Goal: Communication & Community: Ask a question

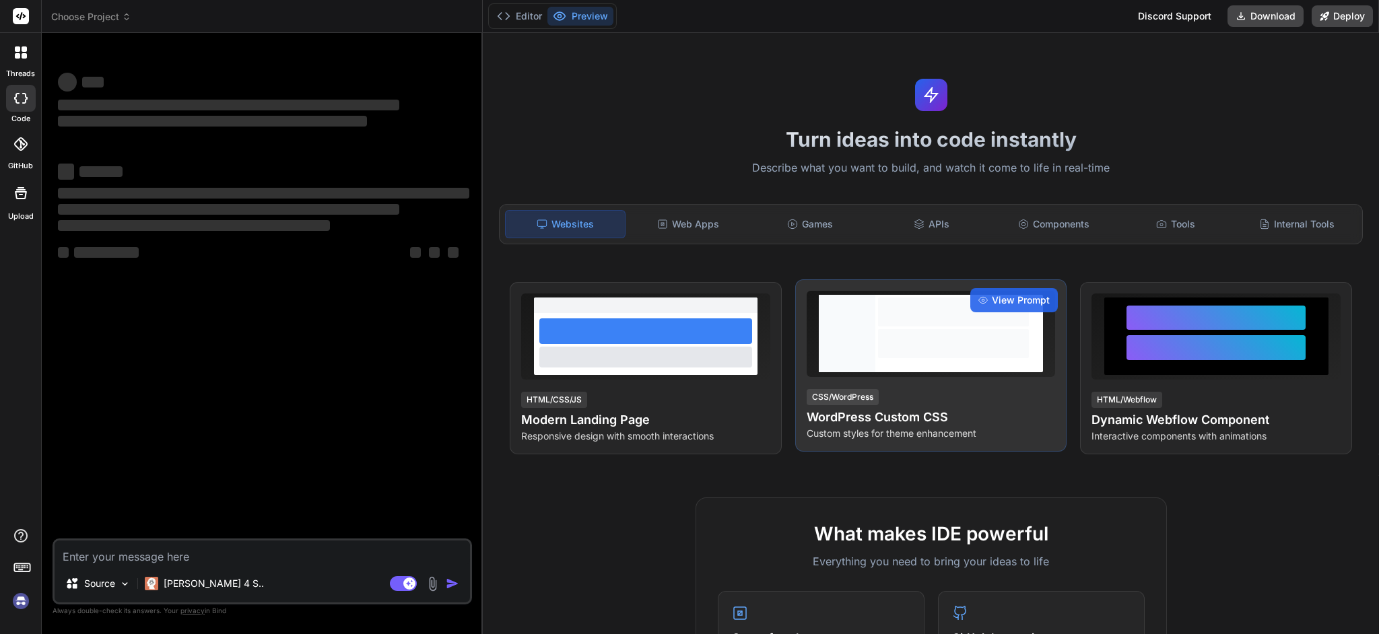
type textarea "x"
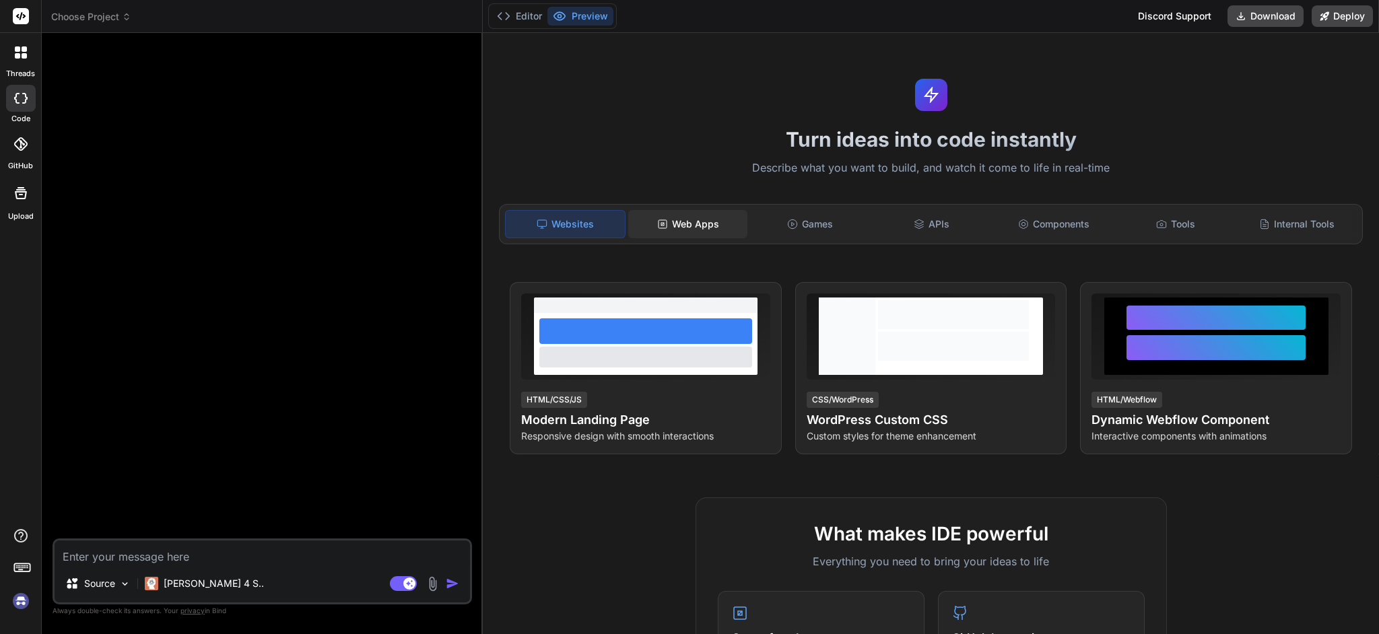
click at [694, 226] on div "Web Apps" at bounding box center [687, 224] width 119 height 28
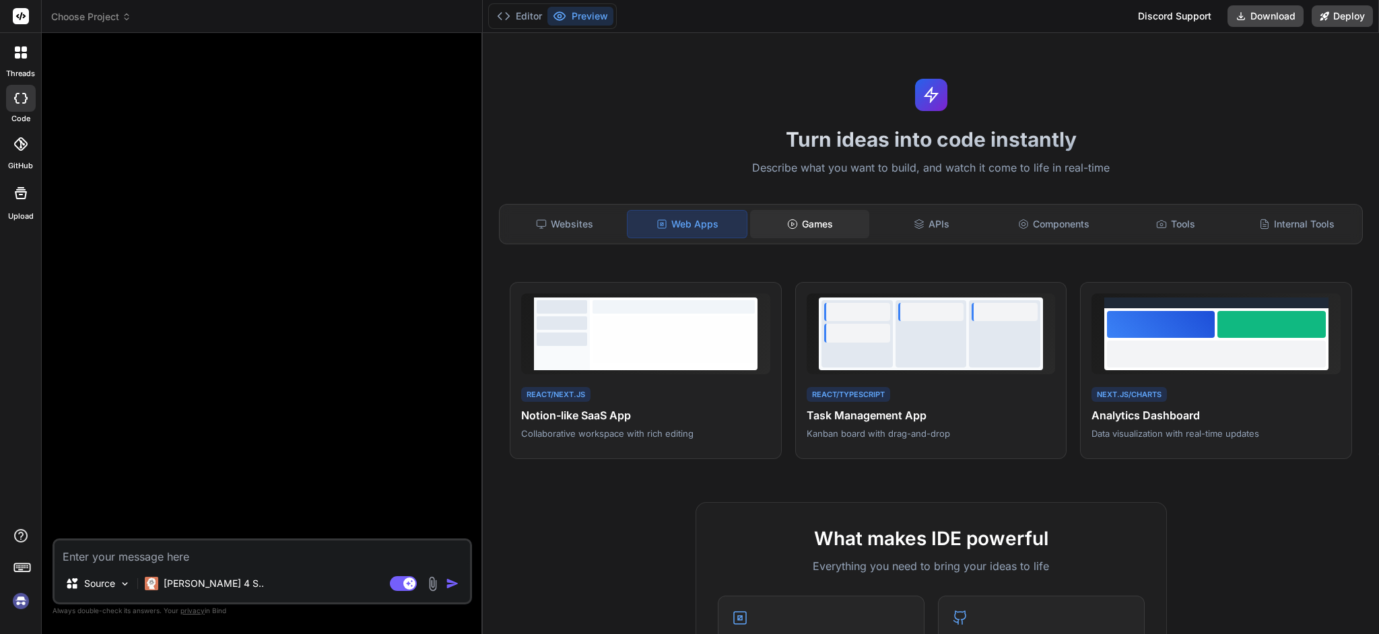
click at [826, 232] on div "Games" at bounding box center [809, 224] width 119 height 28
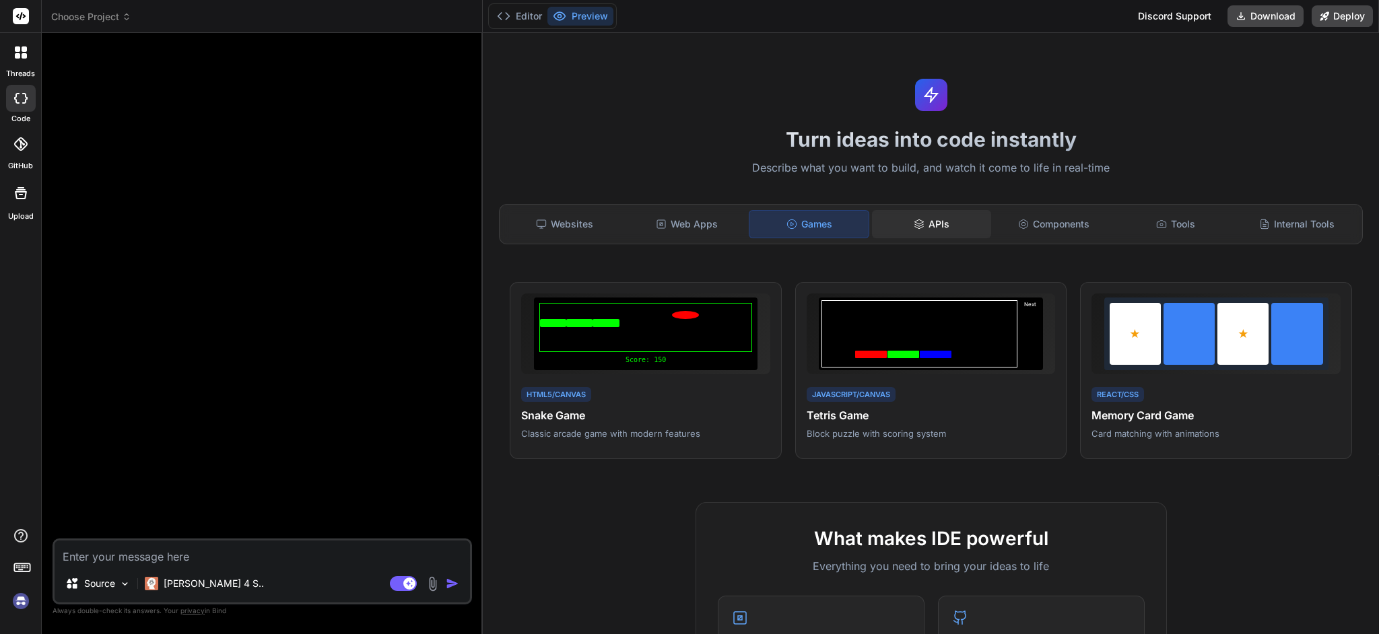
click at [914, 228] on icon at bounding box center [918, 227] width 9 height 2
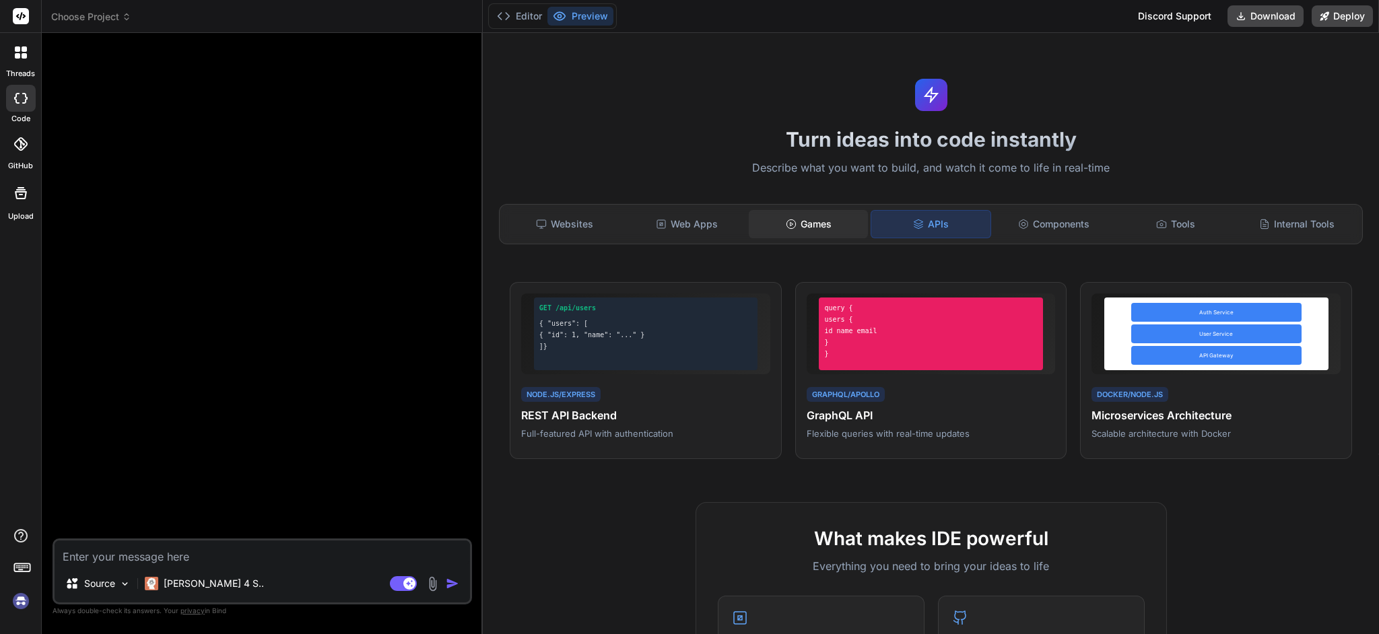
click at [784, 230] on div "Games" at bounding box center [808, 224] width 119 height 28
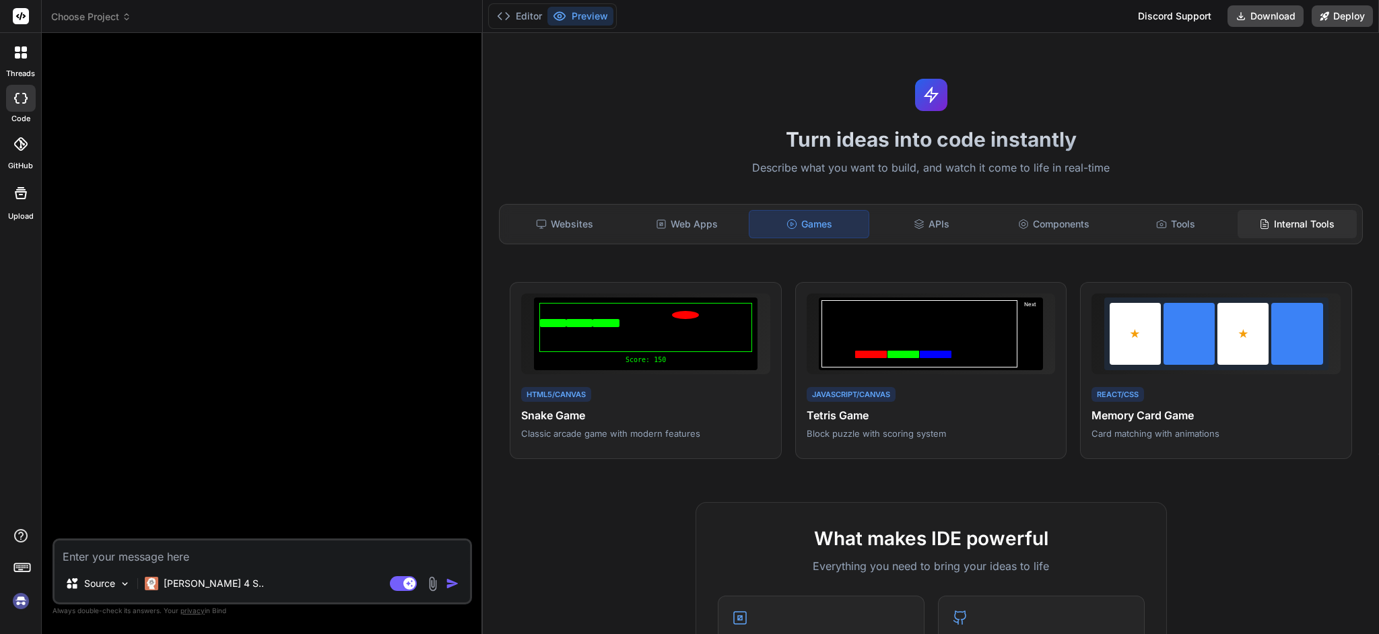
click at [1290, 226] on div "Internal Tools" at bounding box center [1297, 224] width 119 height 28
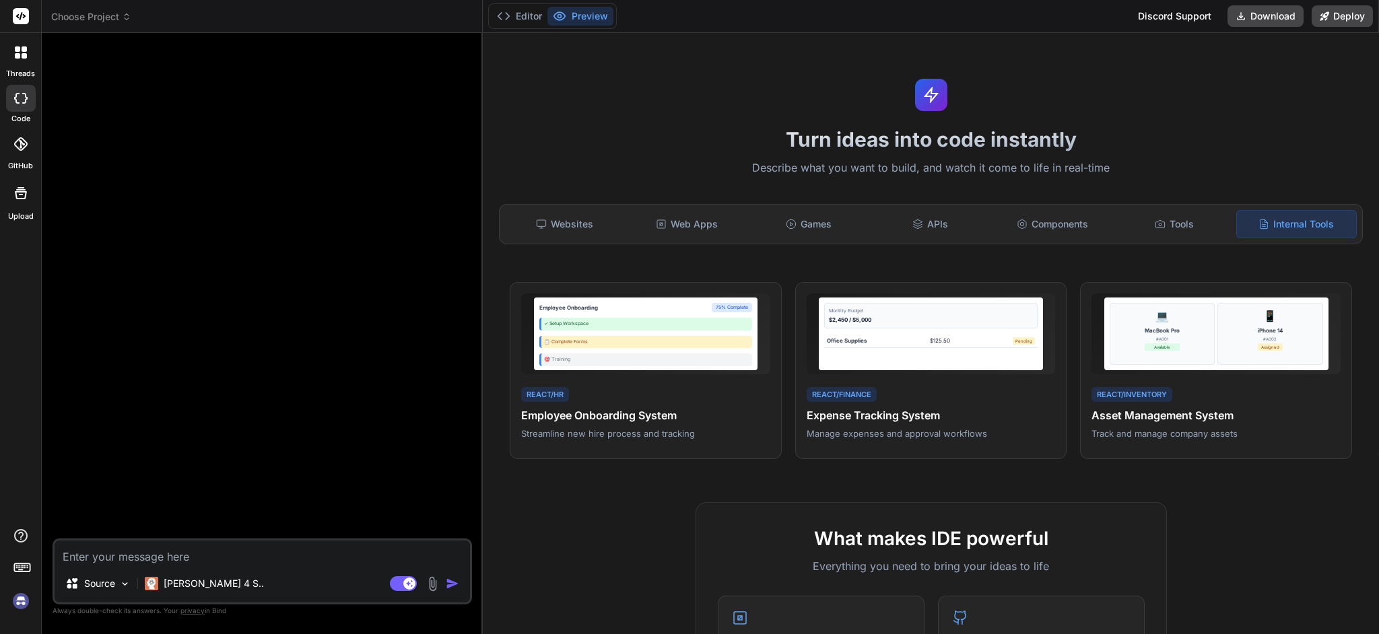
click at [345, 552] on textarea at bounding box center [262, 553] width 415 height 24
type textarea "t"
type textarea "x"
type textarea "ti"
type textarea "x"
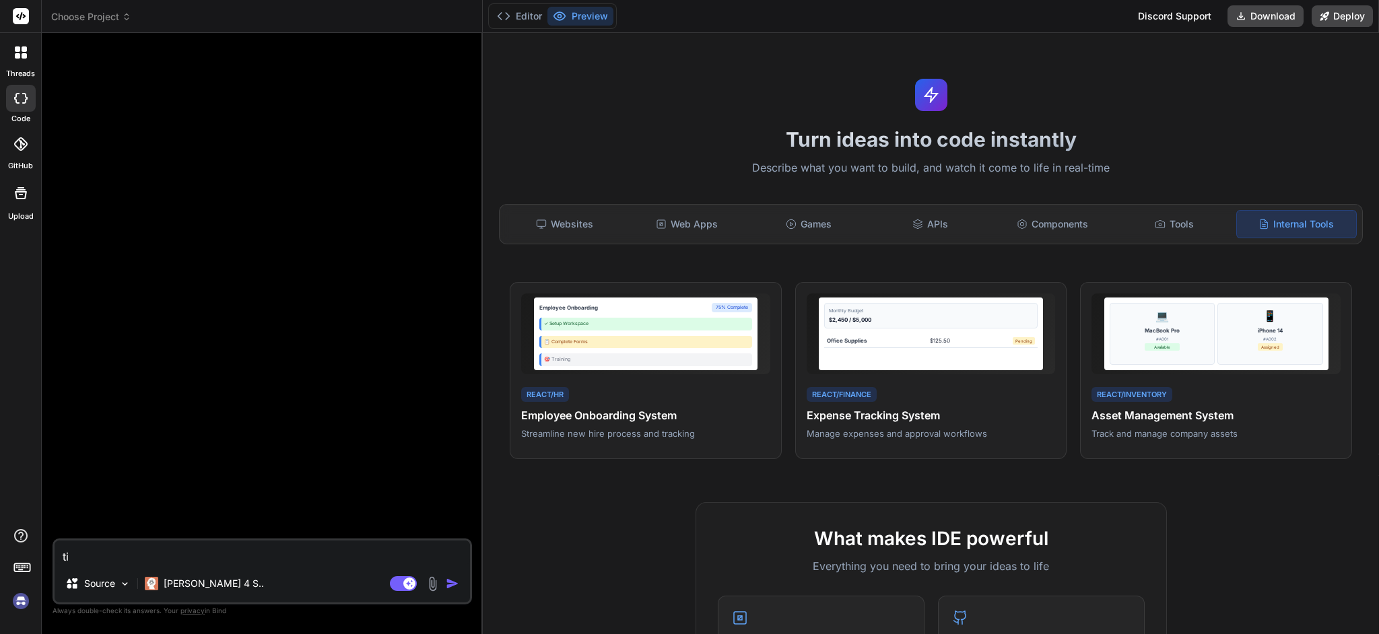
type textarea "tim"
type textarea "x"
type textarea "time"
type textarea "x"
type textarea "time"
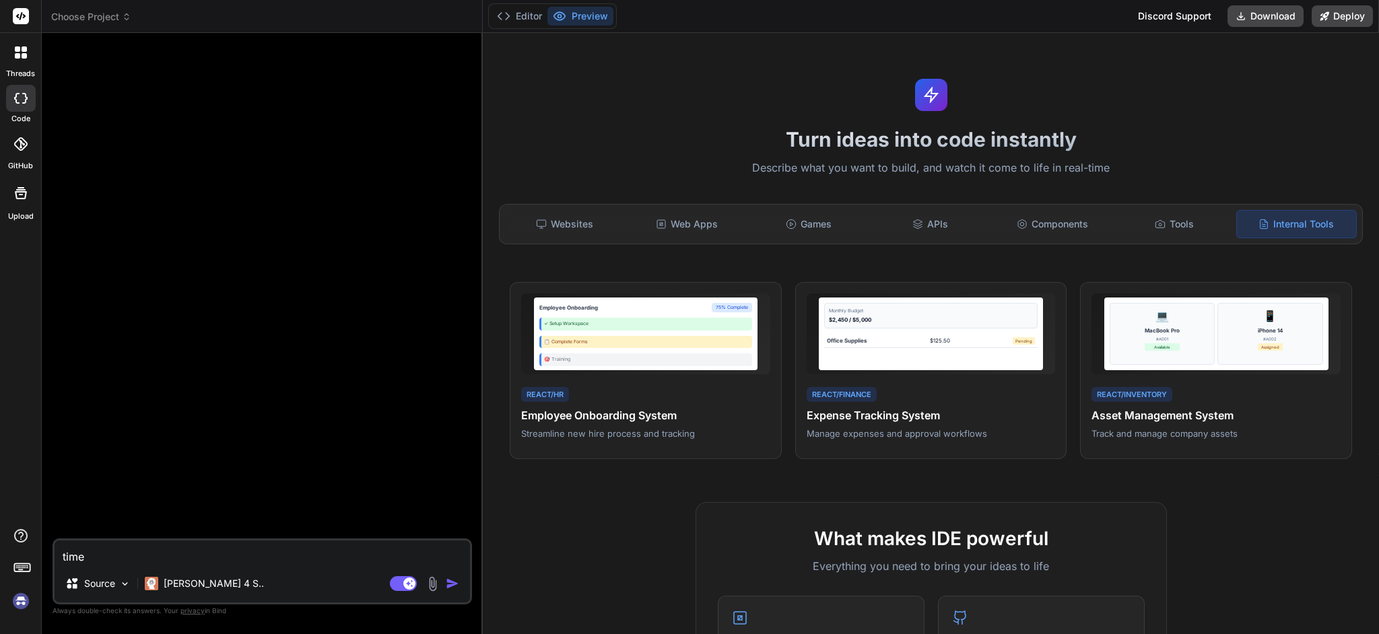
type textarea "x"
type textarea "time o"
type textarea "x"
type textarea "time of"
type textarea "x"
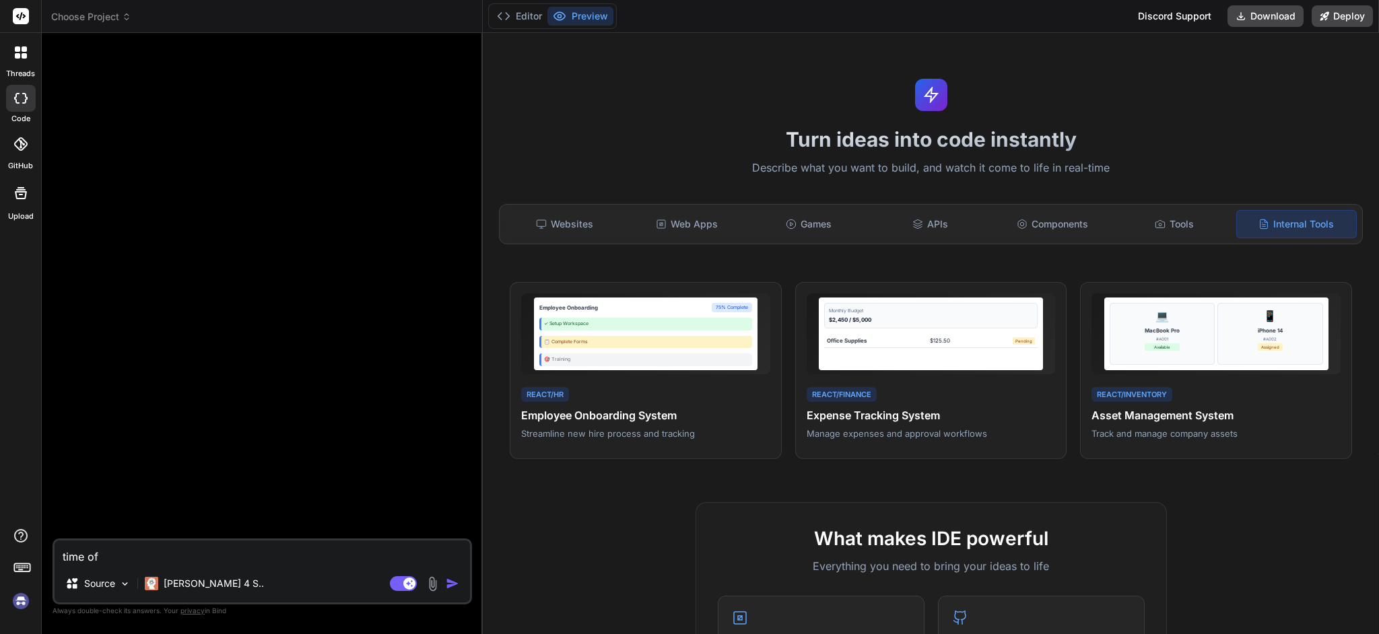
type textarea "time off"
type textarea "x"
type textarea "time off"
type textarea "x"
type textarea "time off a"
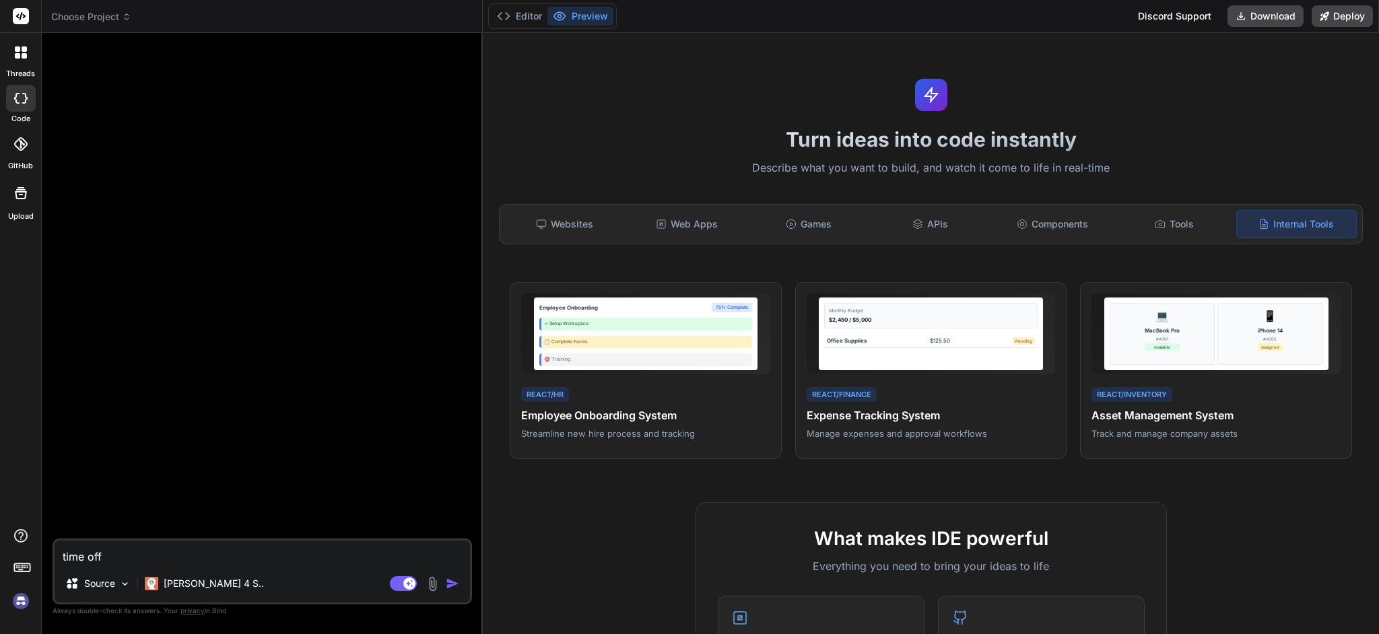
type textarea "x"
type textarea "time off ap"
type textarea "x"
type textarea "time off app"
type textarea "x"
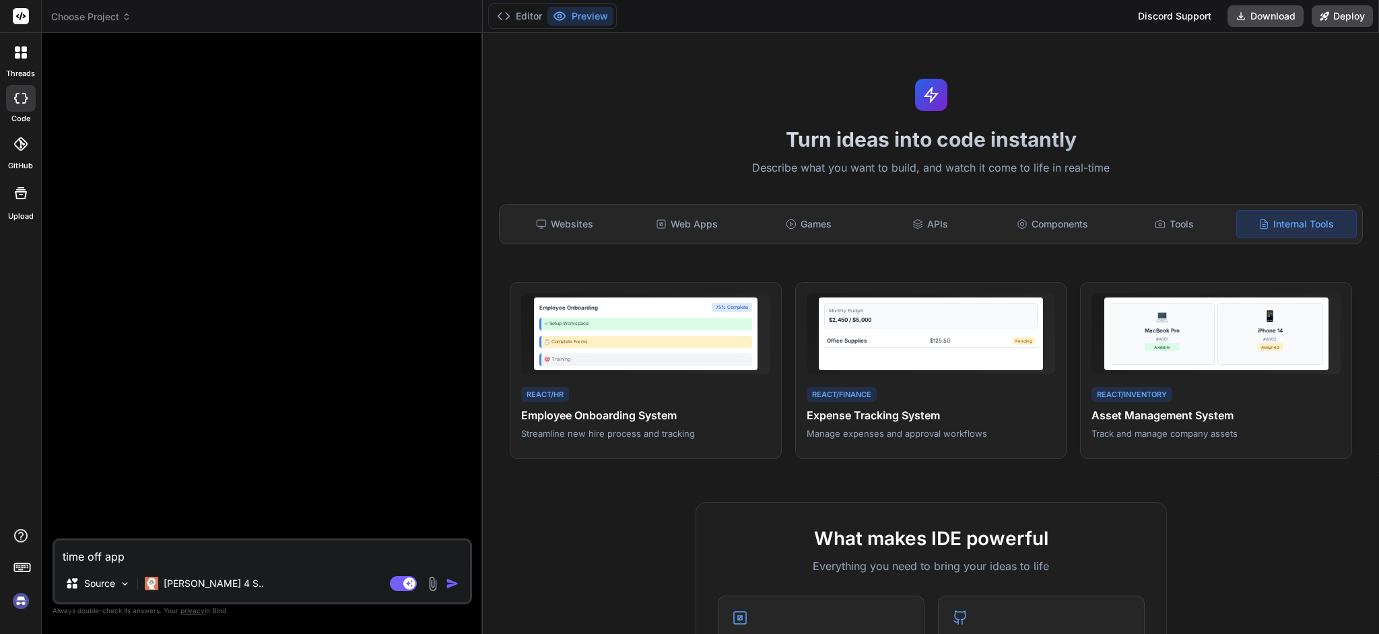
type textarea "time off appr"
type textarea "x"
type textarea "time off appro"
type textarea "x"
type textarea "time off approv"
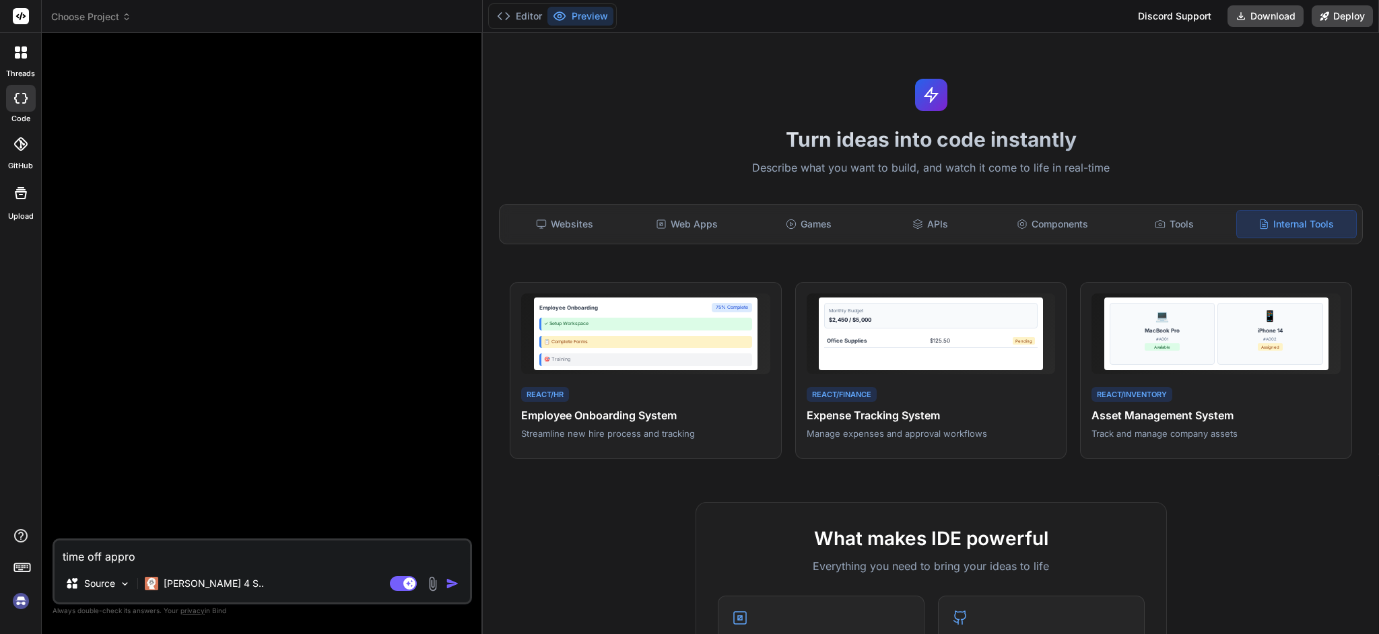
type textarea "x"
type textarea "time off approva"
type textarea "x"
type textarea "time off approval"
type textarea "x"
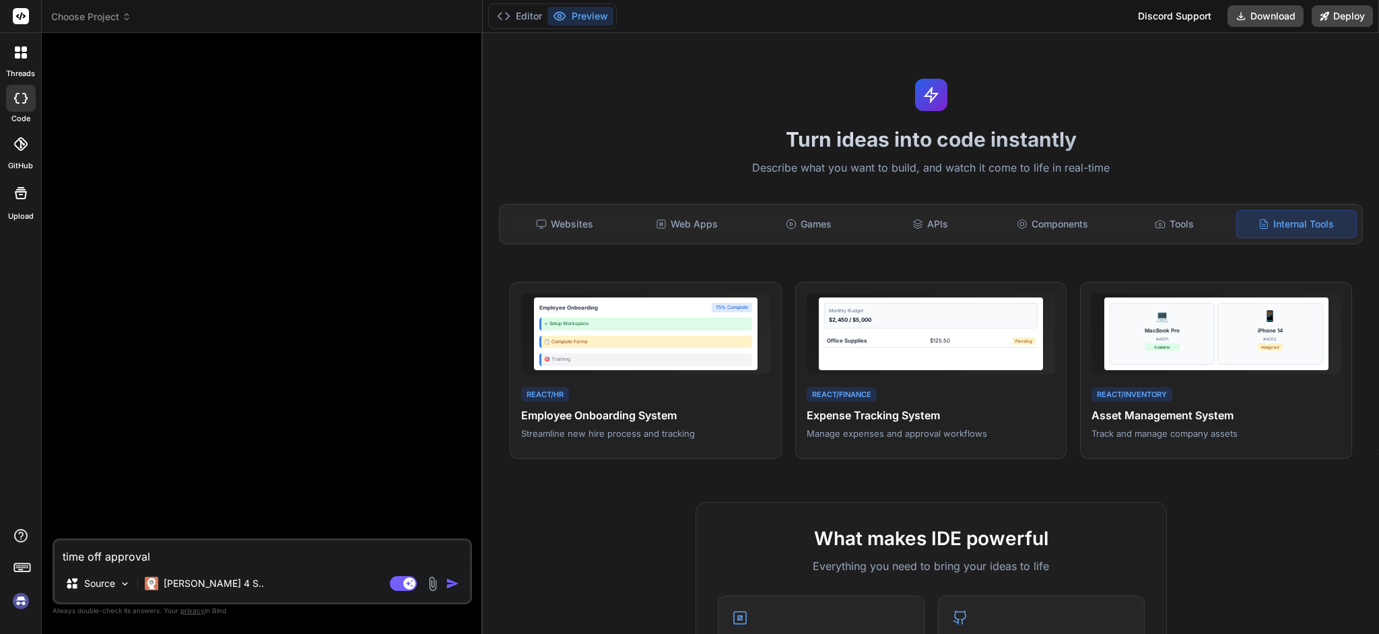
type textarea "time off approval"
type textarea "x"
type textarea "time off approval t"
type textarea "x"
type textarea "time off approval to"
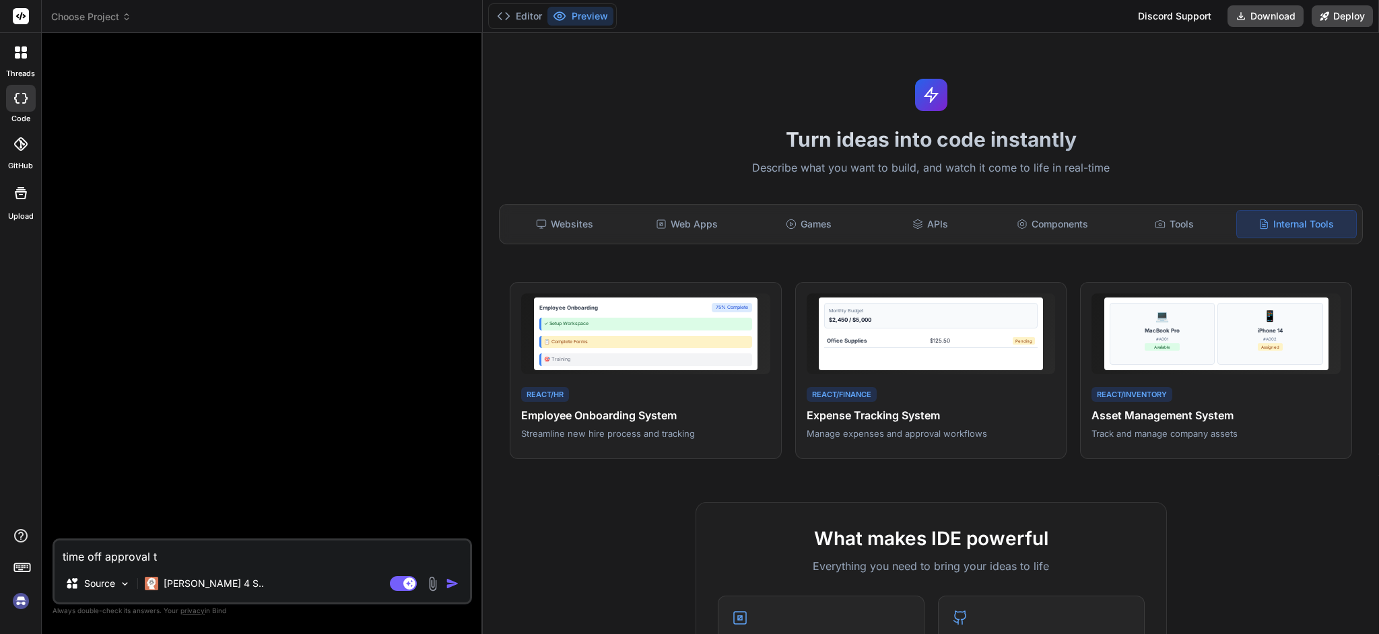
type textarea "x"
type textarea "time off approval too"
type textarea "x"
type textarea "time off approval tool"
type textarea "x"
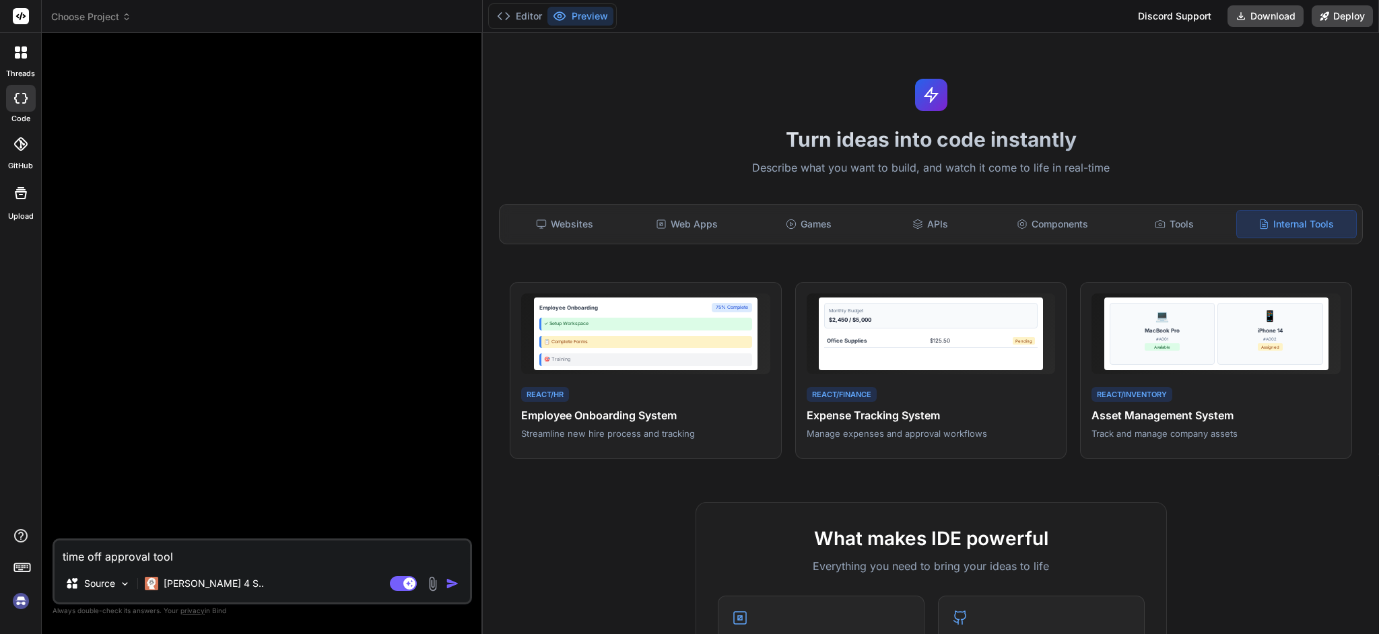
type textarea "time off approval tool"
type textarea "x"
type textarea "time off approval tool -"
type textarea "x"
type textarea "time off approval tool -"
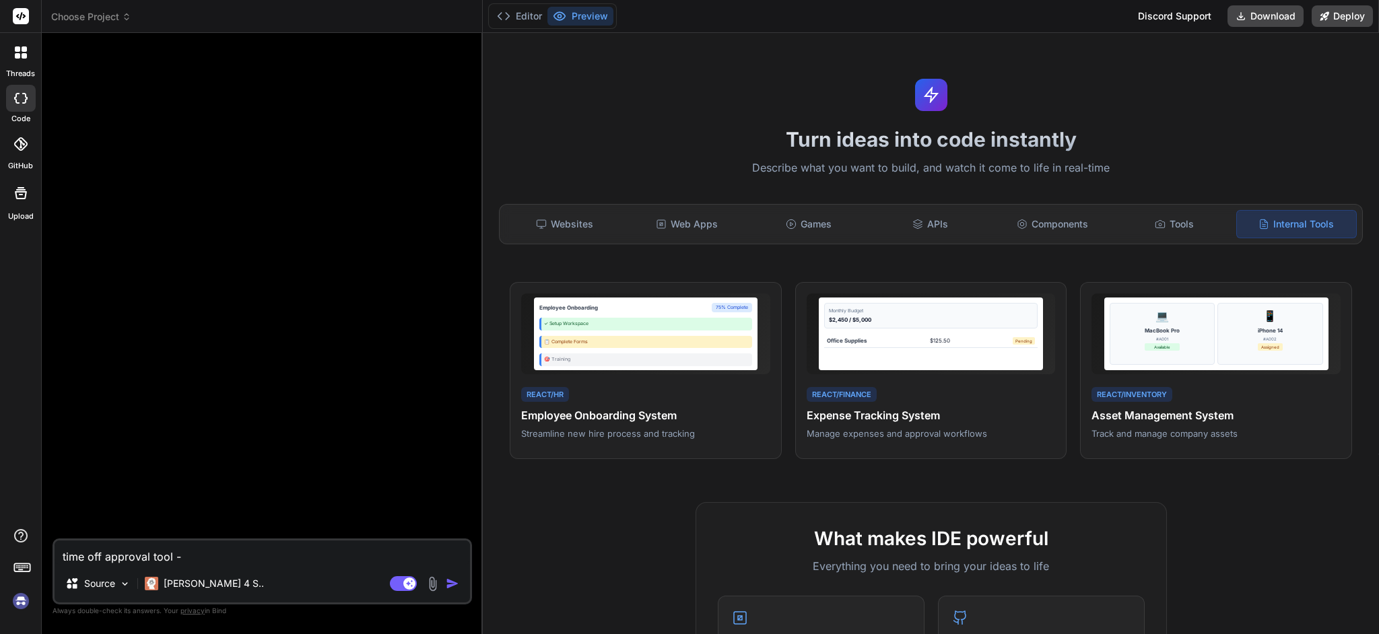
type textarea "x"
type textarea "time off approval tool - t"
type textarea "x"
type textarea "time off approval tool - te"
type textarea "x"
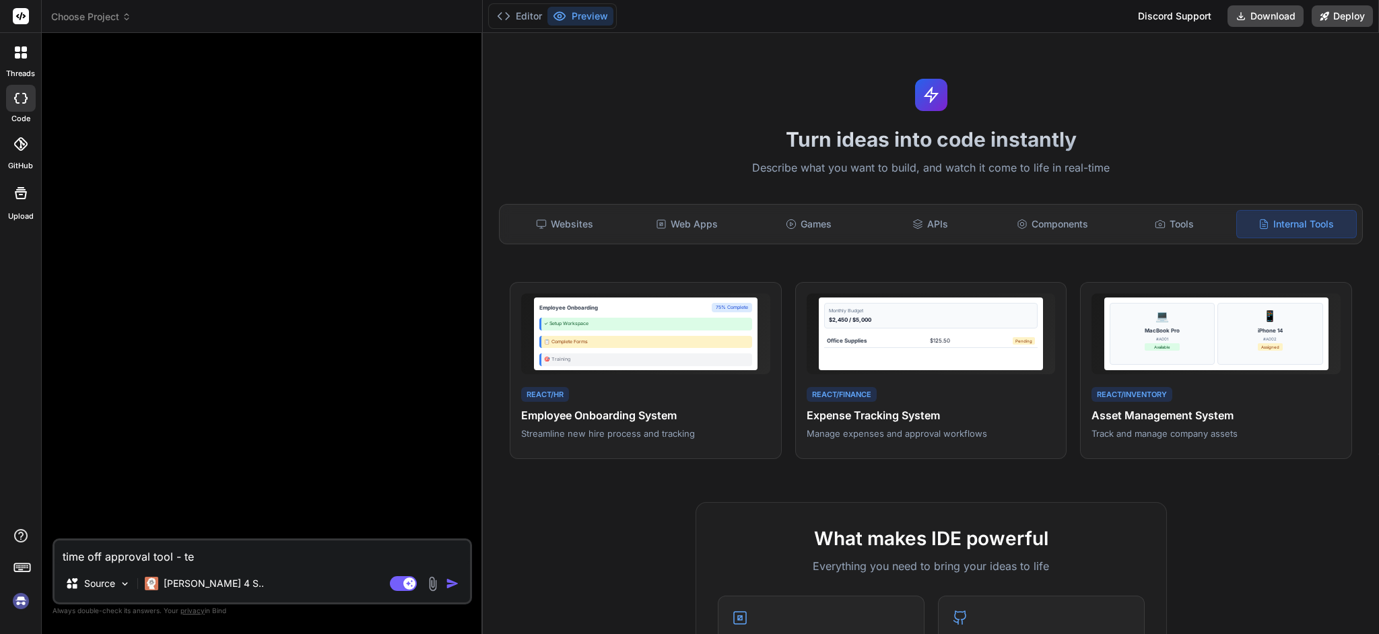
type textarea "time off approval tool - tel"
type textarea "x"
type textarea "time off approval tool - tell"
type textarea "x"
type textarea "time off approval tool - tells"
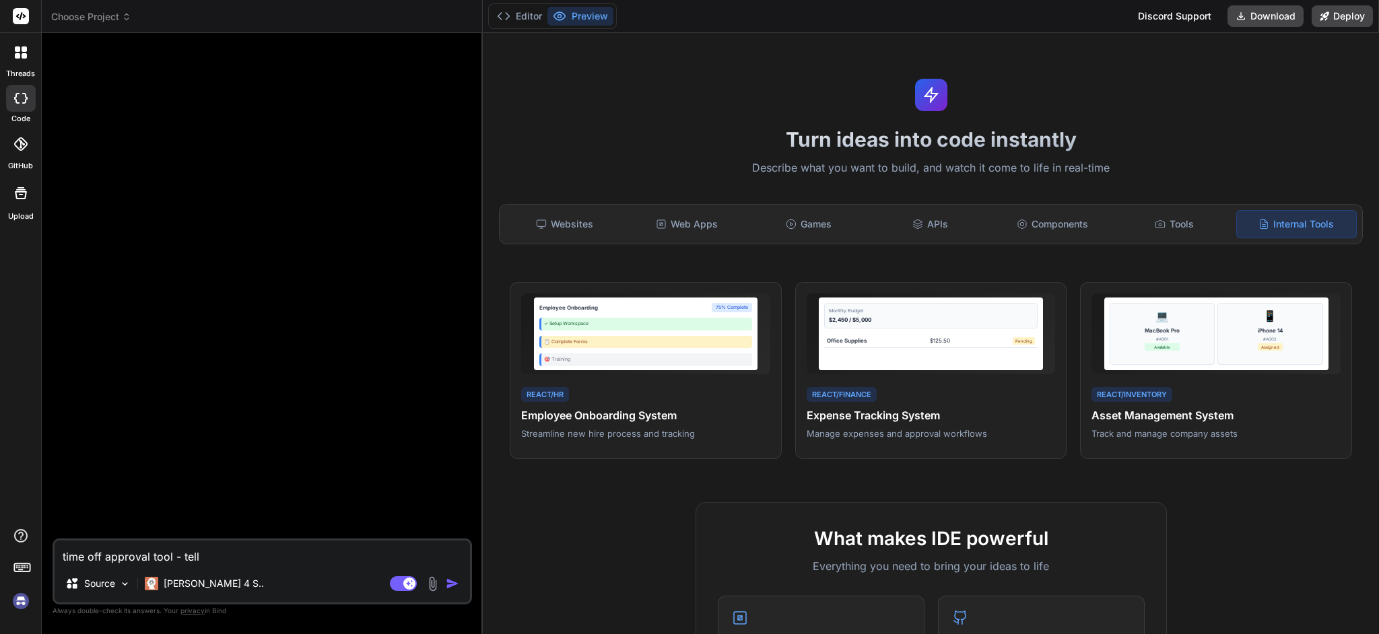
type textarea "x"
type textarea "time off approval tool - tells"
type textarea "x"
type textarea "time off approval tool - tells m"
type textarea "x"
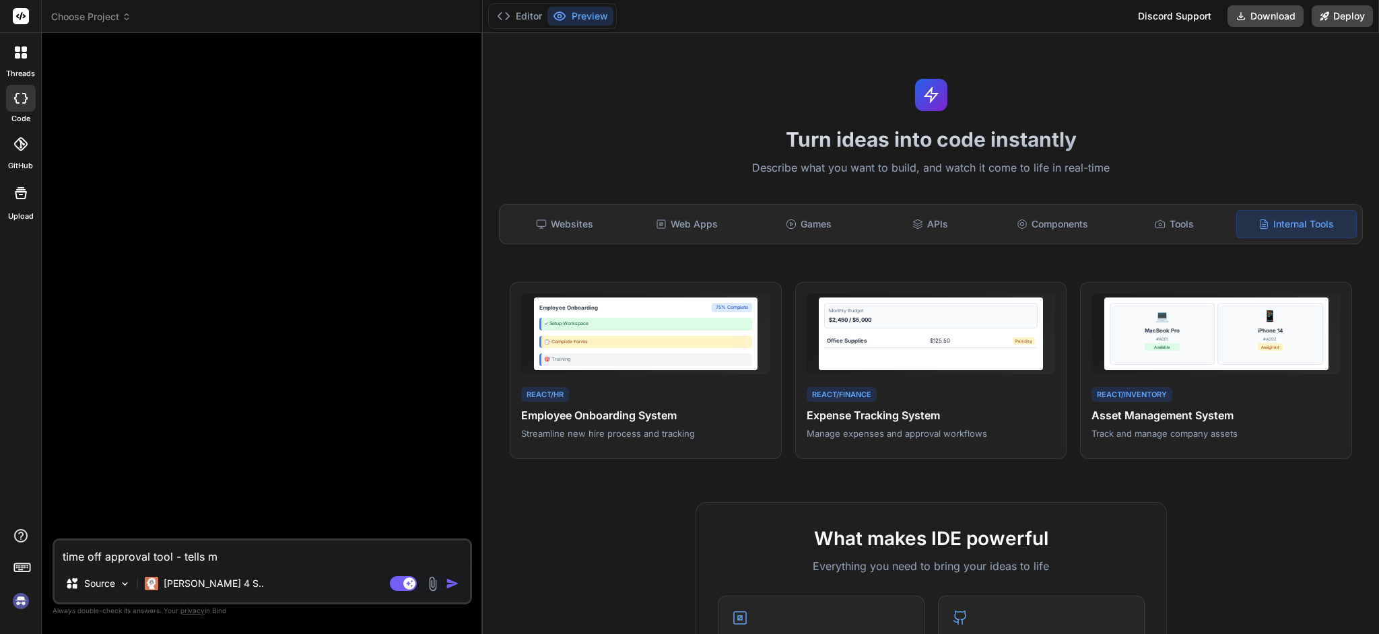
type textarea "time off approval tool - tells my"
type textarea "x"
type textarea "time off approval tool - tells my"
type textarea "x"
type textarea "time off approval tool - tells my m"
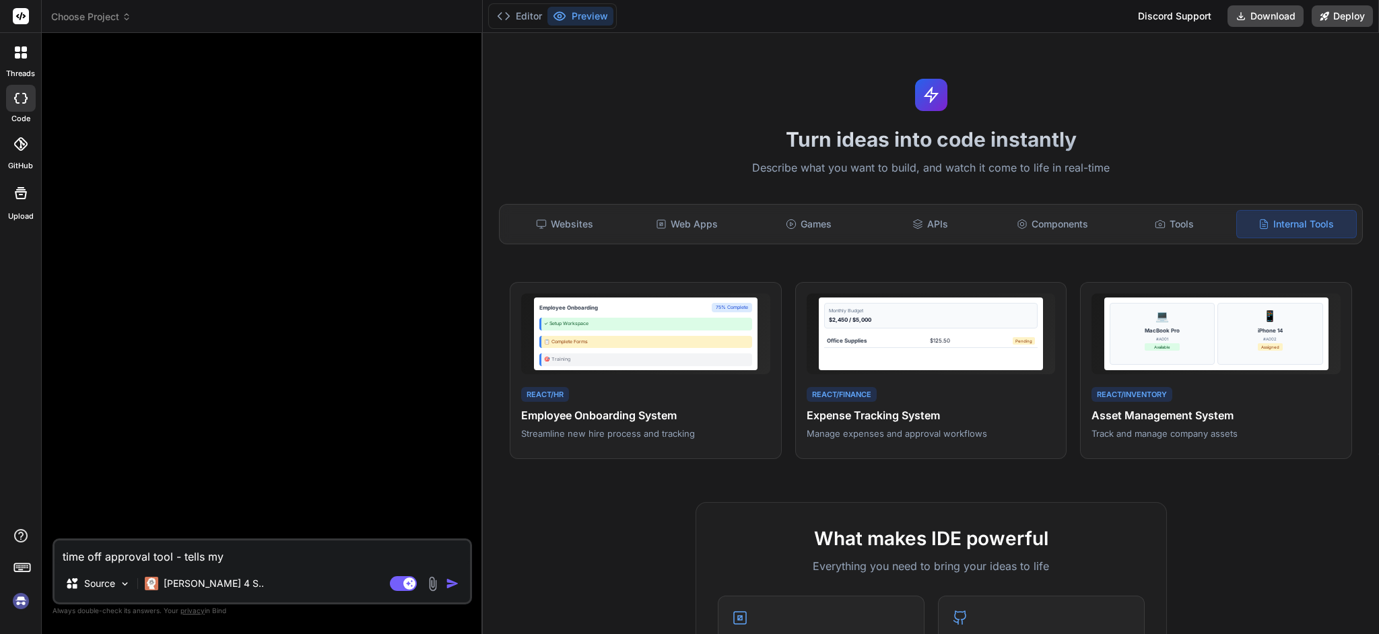
type textarea "x"
type textarea "time off approval tool - tells my ma"
type textarea "x"
type textarea "time off approval tool - tells my man"
type textarea "x"
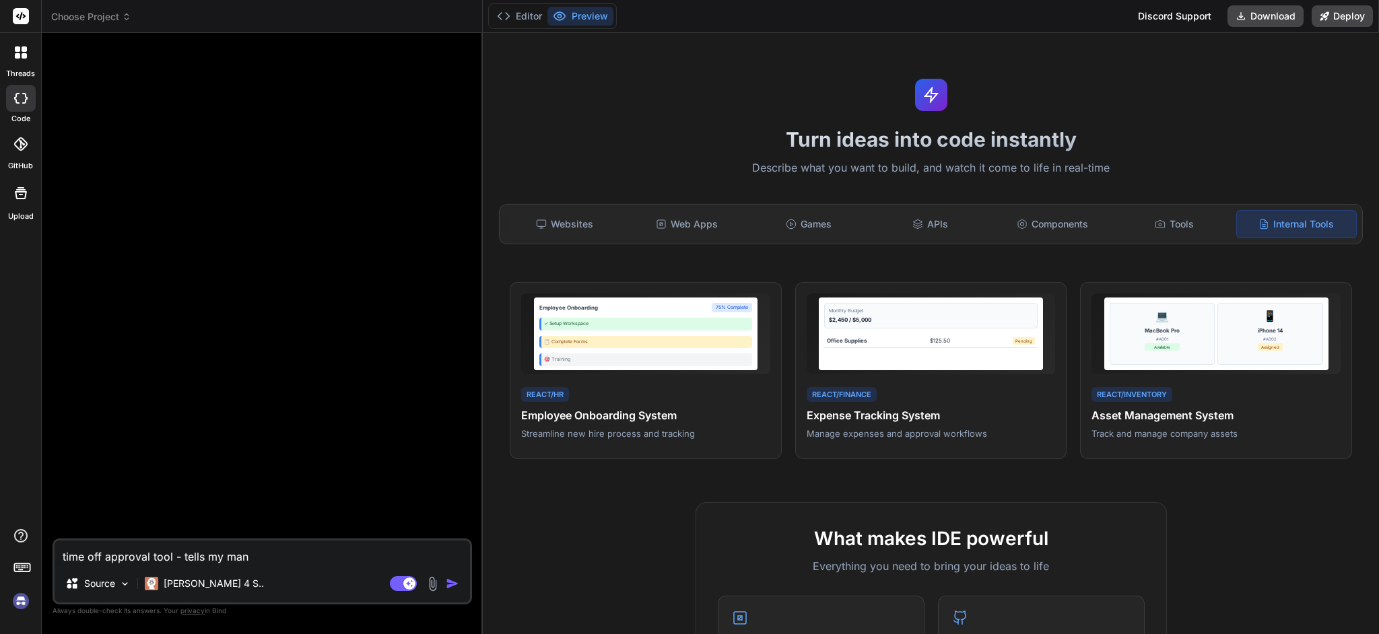
type textarea "time off approval tool - tells my mana"
type textarea "x"
type textarea "time off approval tool - tells my manag"
type textarea "x"
type textarea "time off approval tool - tells my manage"
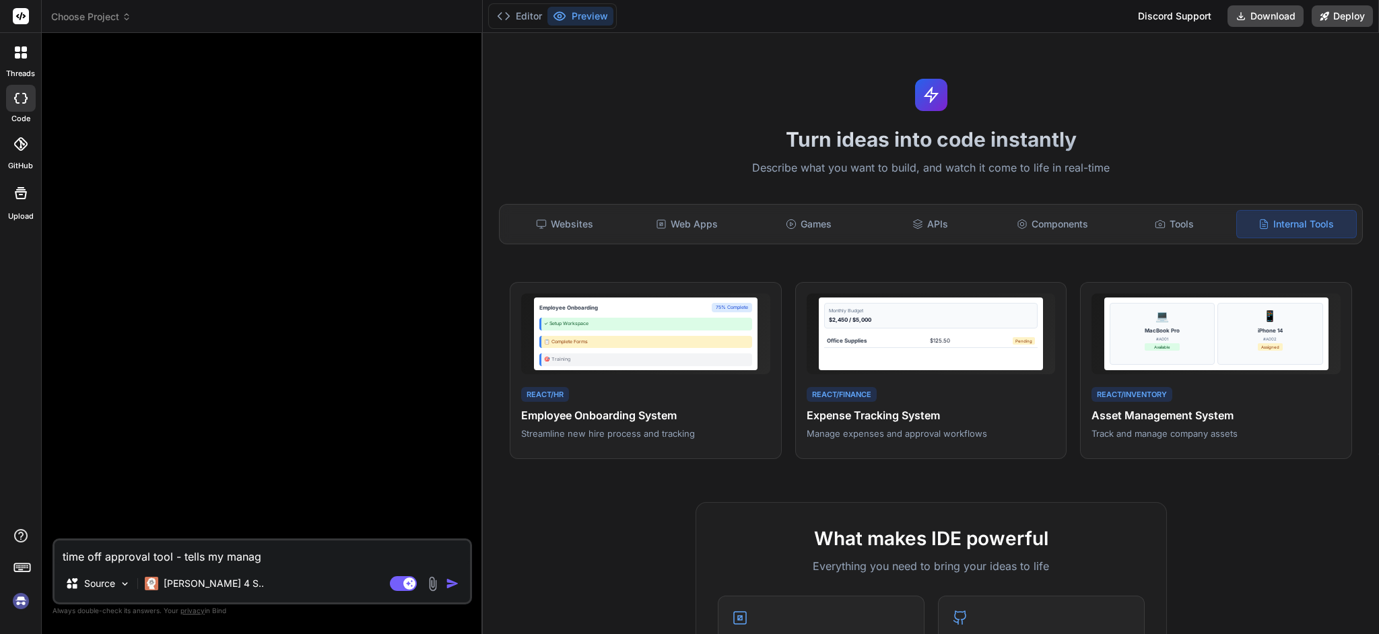
type textarea "x"
type textarea "time off approval tool - tells my manager"
type textarea "x"
type textarea "time off approval tool - tells my managers"
type textarea "x"
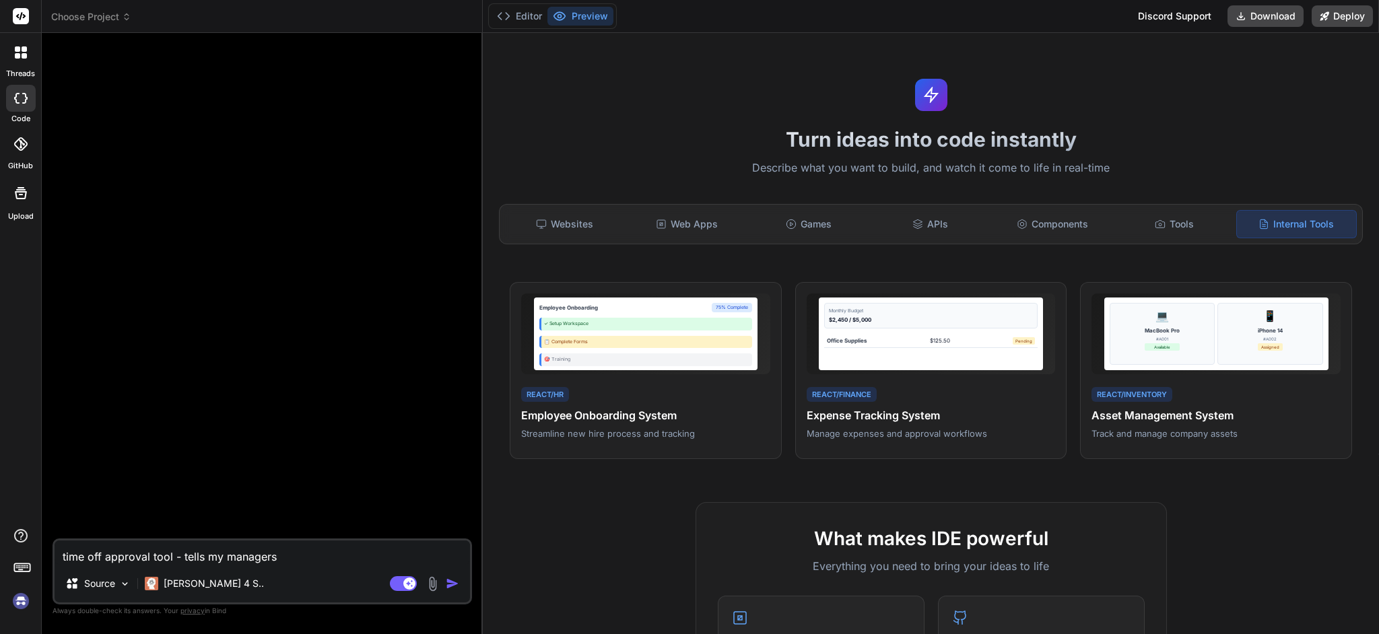
type textarea "time off approval tool - tells my managers"
type textarea "x"
type textarea "time off approval tool - tells my managers w"
type textarea "x"
type textarea "time off approval tool - tells my managers wh"
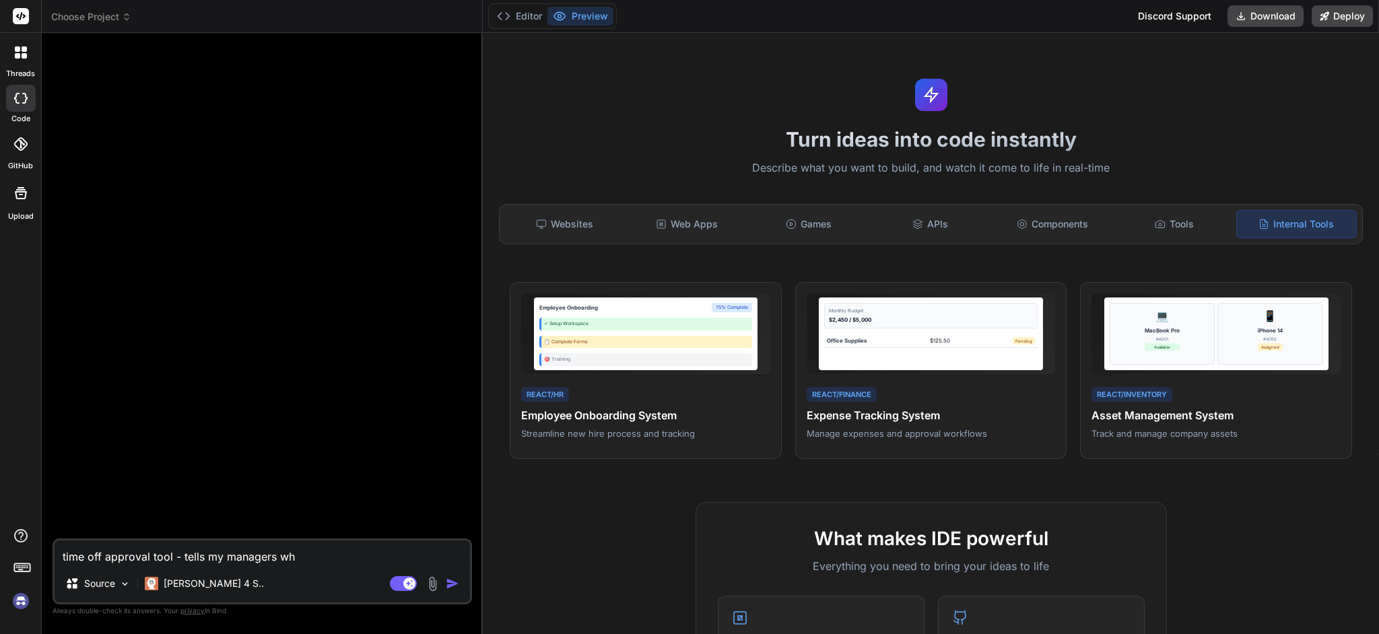
type textarea "x"
type textarea "time off approval tool - tells my managers whe"
type textarea "x"
type textarea "time off approval tool - tells my managers whet"
type textarea "x"
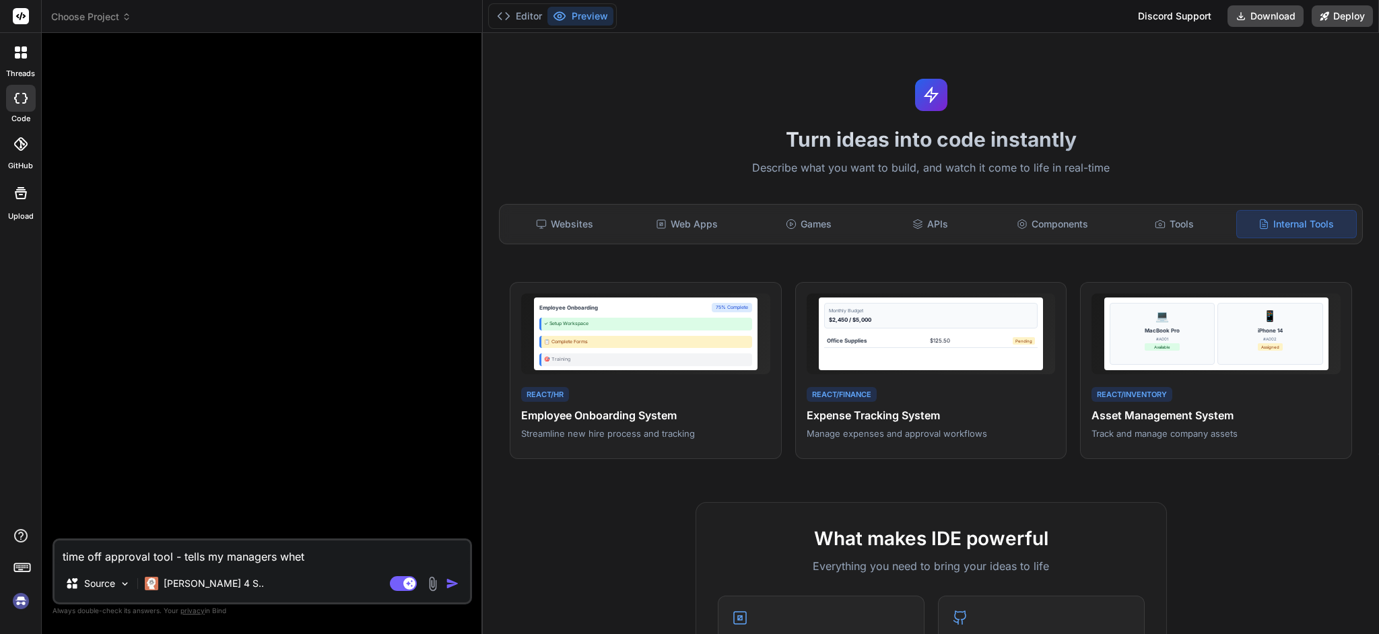
type textarea "time off approval tool - tells my managers wheth"
type textarea "x"
type textarea "time off approval tool - tells my managers whethe"
type textarea "x"
type textarea "time off approval tool - tells my managers whether"
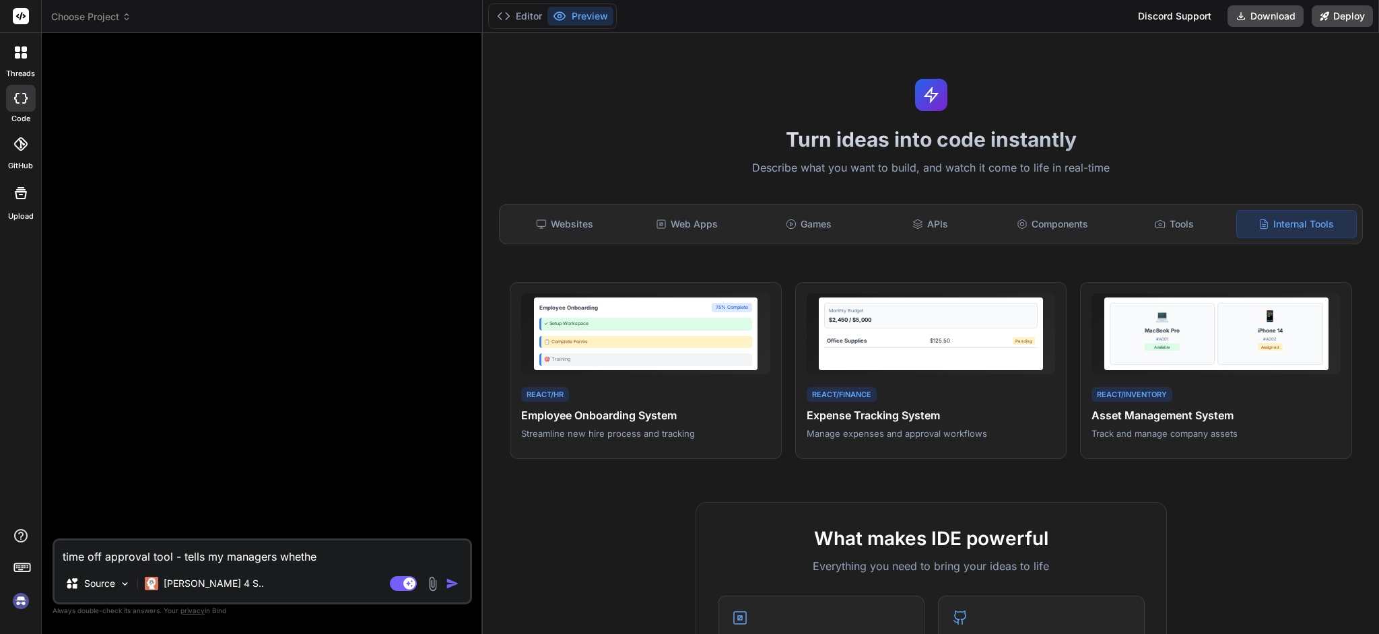
type textarea "x"
type textarea "time off approval tool - tells my managers whether"
type textarea "x"
type textarea "time off approval tool - tells my managers whether t"
type textarea "x"
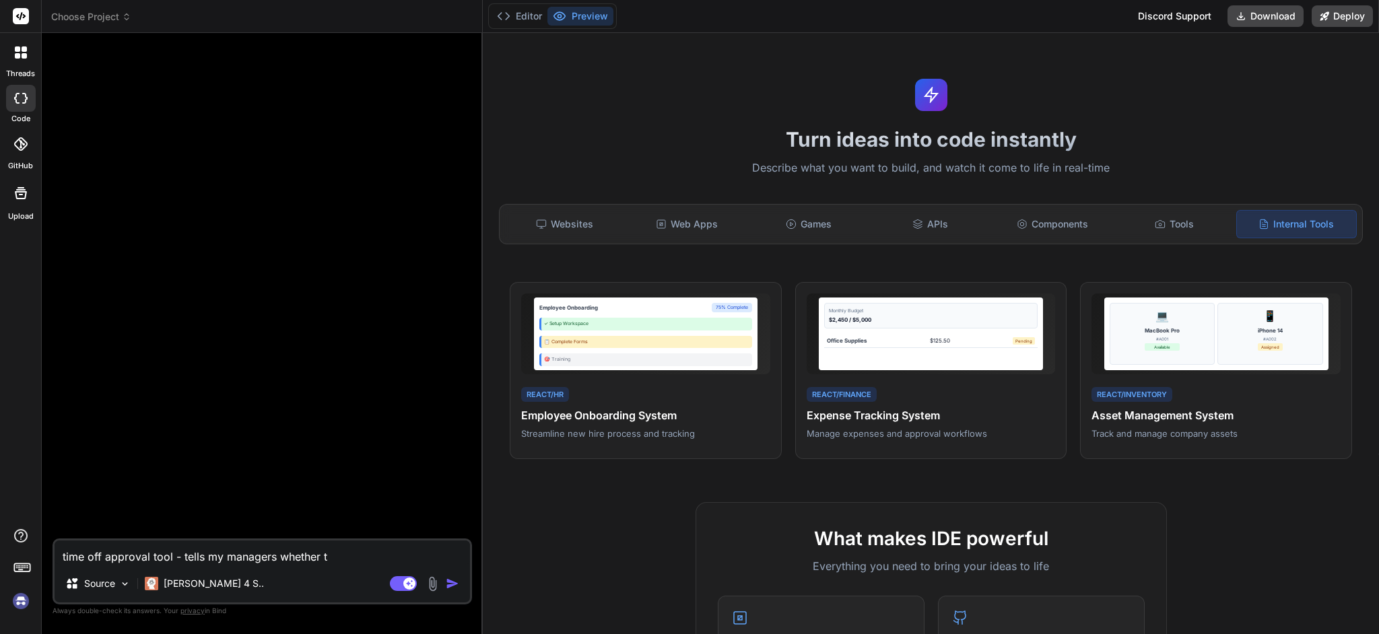
type textarea "time off approval tool - tells my managers whether to"
type textarea "x"
type textarea "time off approval tool - tells my managers whether to"
type textarea "x"
type textarea "time off approval tool - tells my managers whether to a"
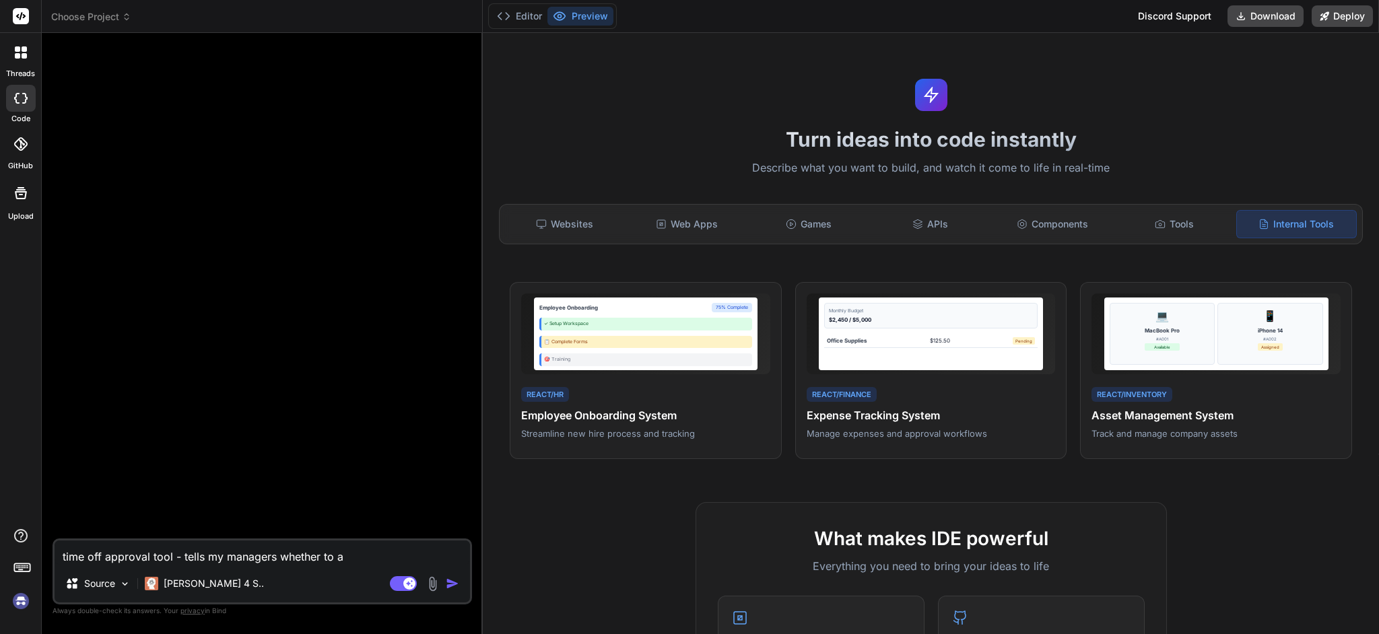
type textarea "x"
type textarea "time off approval tool - tells my managers whether to ap"
type textarea "x"
type textarea "time off approval tool - tells my managers whether to app"
type textarea "x"
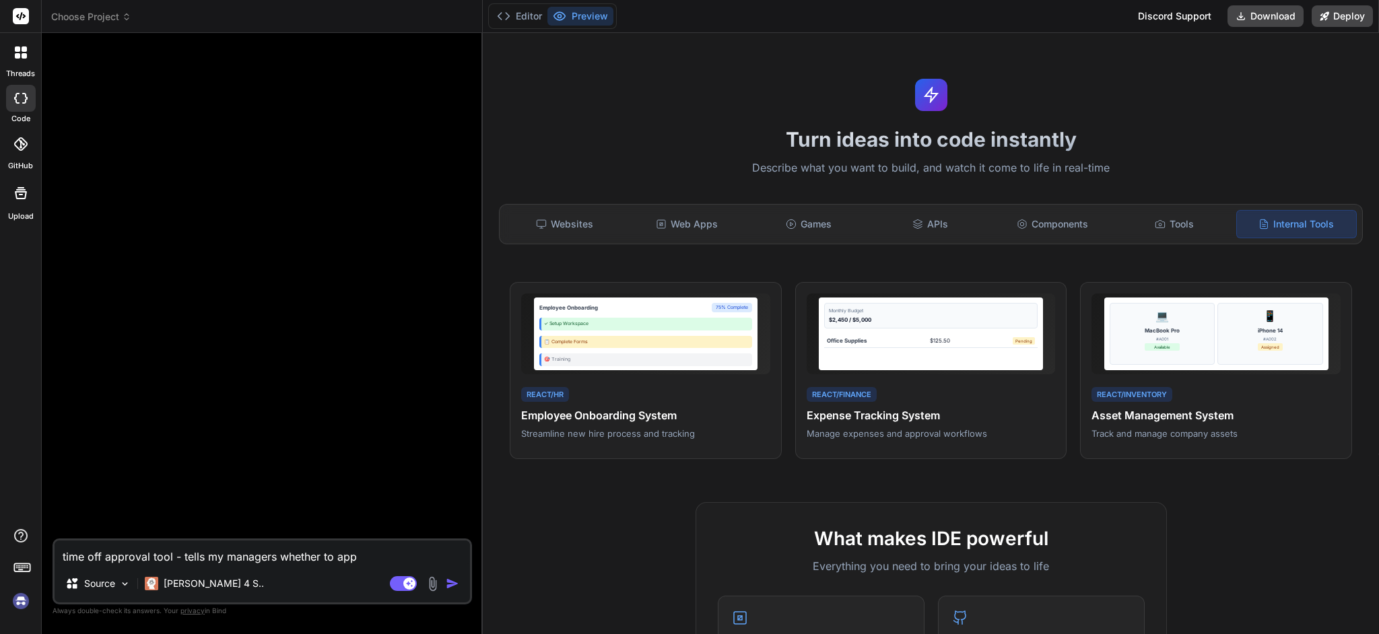
type textarea "time off approval tool - tells my managers whether to appe"
type textarea "x"
type textarea "time off approval tool - tells my managers whether to apper"
type textarea "x"
type textarea "time off approval tool - tells my managers whether to appero"
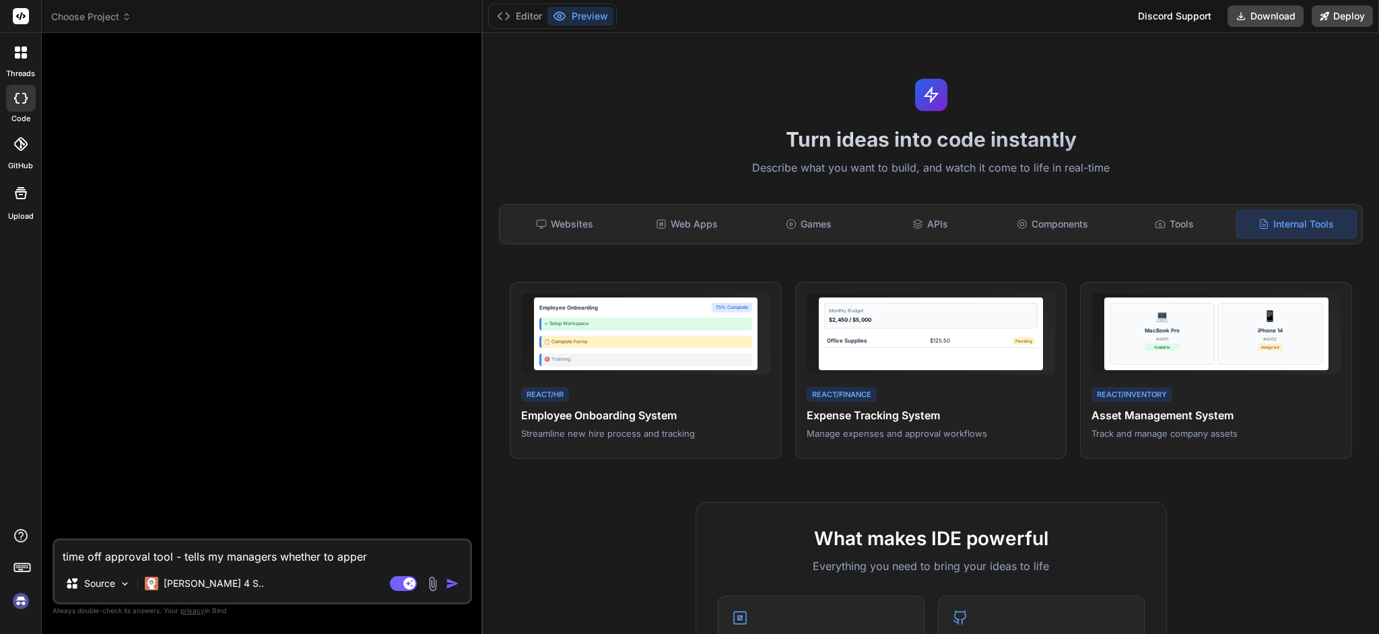
type textarea "x"
type textarea "time off approval tool - tells my managers whether to apperov"
type textarea "x"
type textarea "time off approval tool - tells my managers whether to apperove"
type textarea "x"
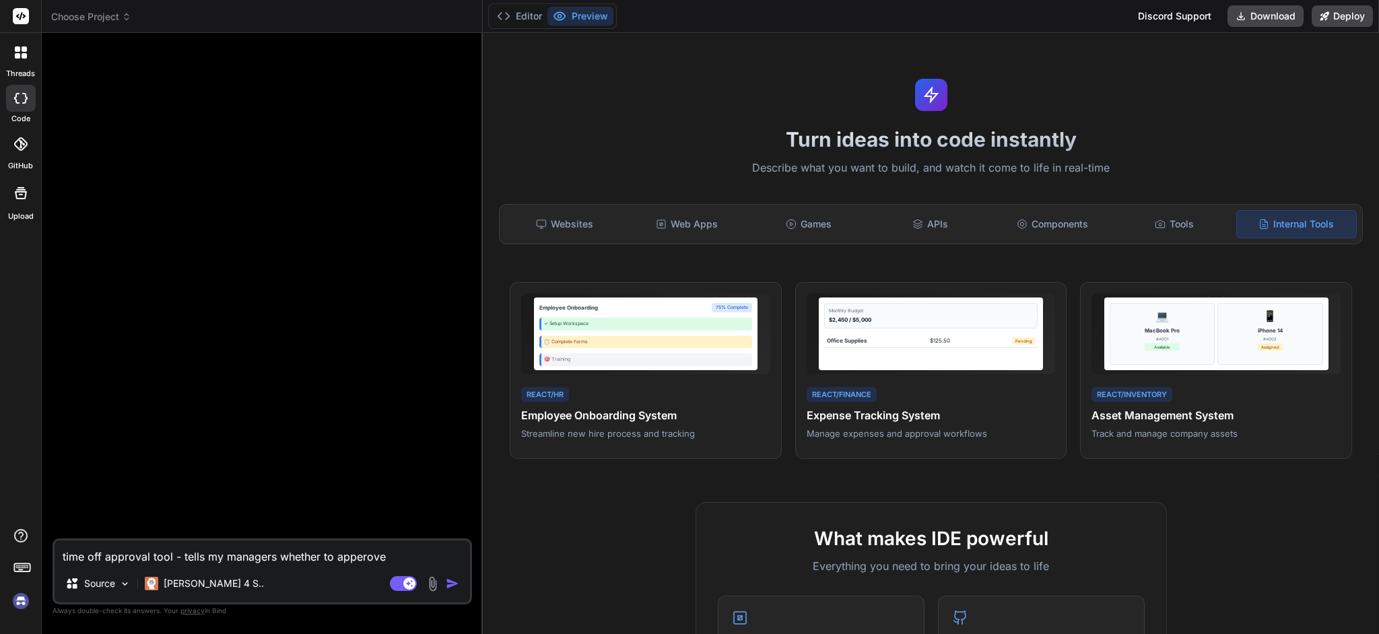
type textarea "time off approval tool - tells my managers whether to apperove"
type textarea "x"
type textarea "time off approval tool - tells my managers whether to apperove o"
type textarea "x"
type textarea "time off approval tool - tells my managers whether to apperove or"
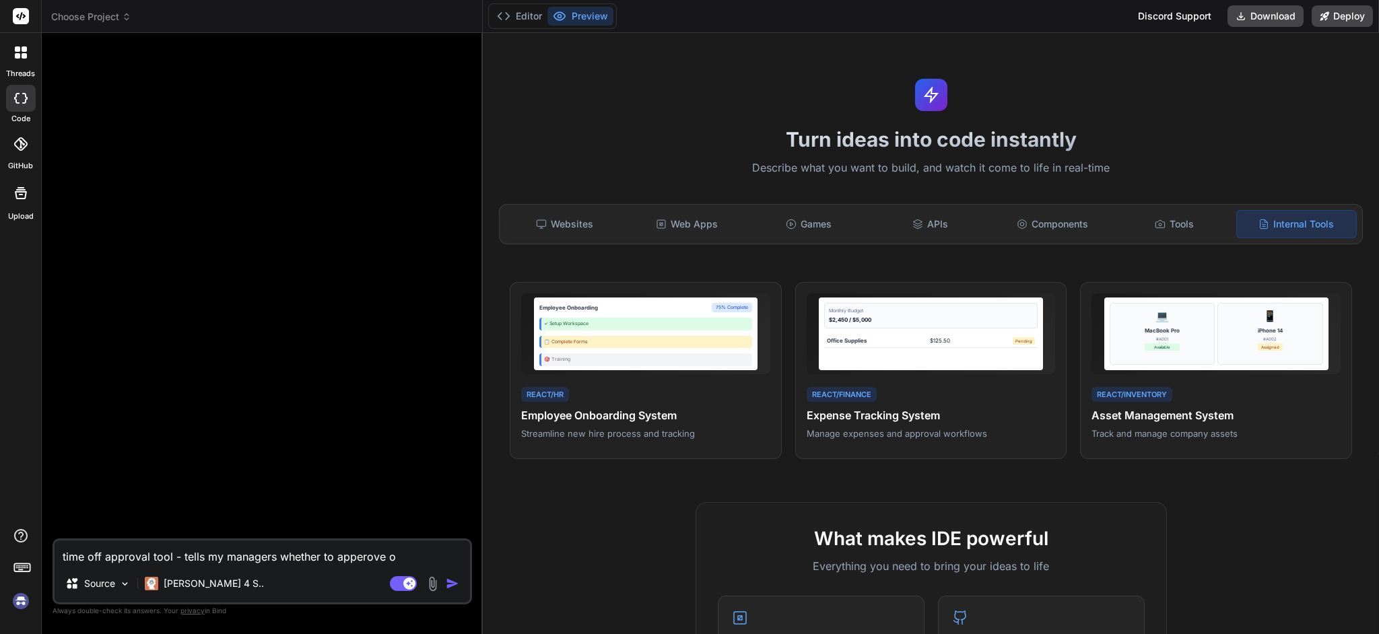
type textarea "x"
type textarea "time off approval tool - tells my managers whether to apperove or"
type textarea "x"
type textarea "time off approval tool - tells my managers whether to apperove or d"
type textarea "x"
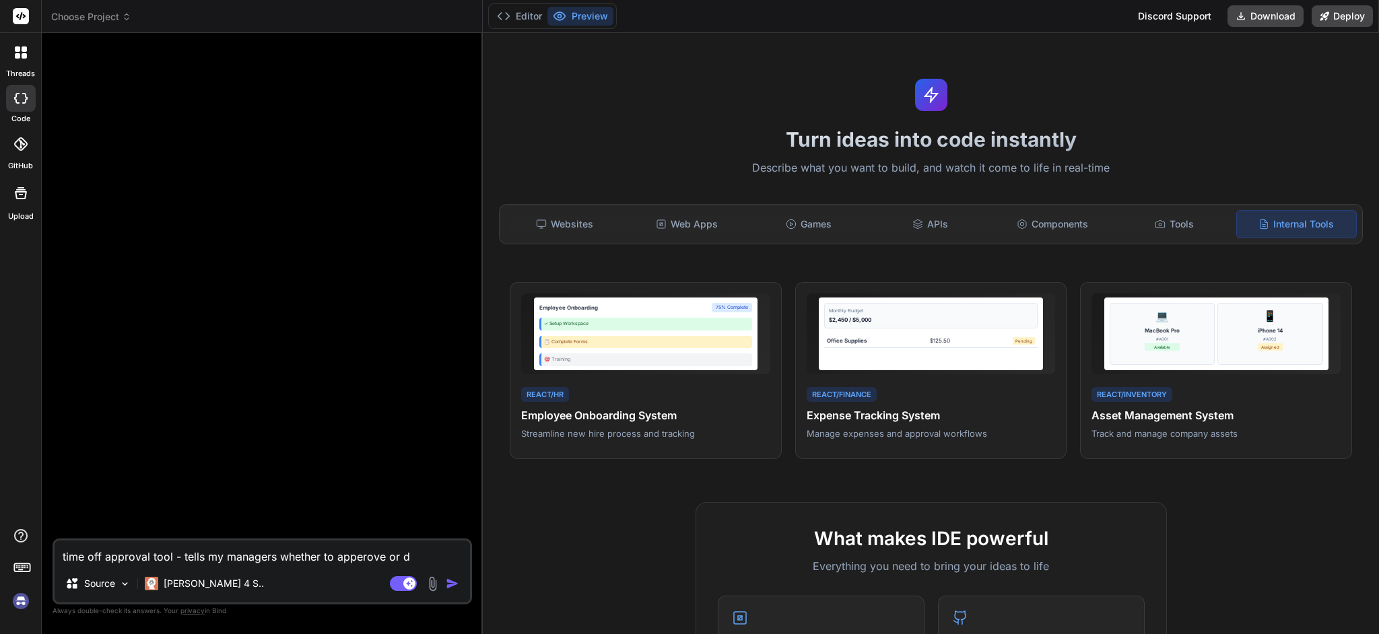
type textarea "time off approval tool - tells my managers whether to apperove or de"
type textarea "x"
type textarea "time off approval tool - tells my managers whether to apperove or dev"
type textarea "x"
type textarea "time off approval tool - tells my managers whether to apperove or de"
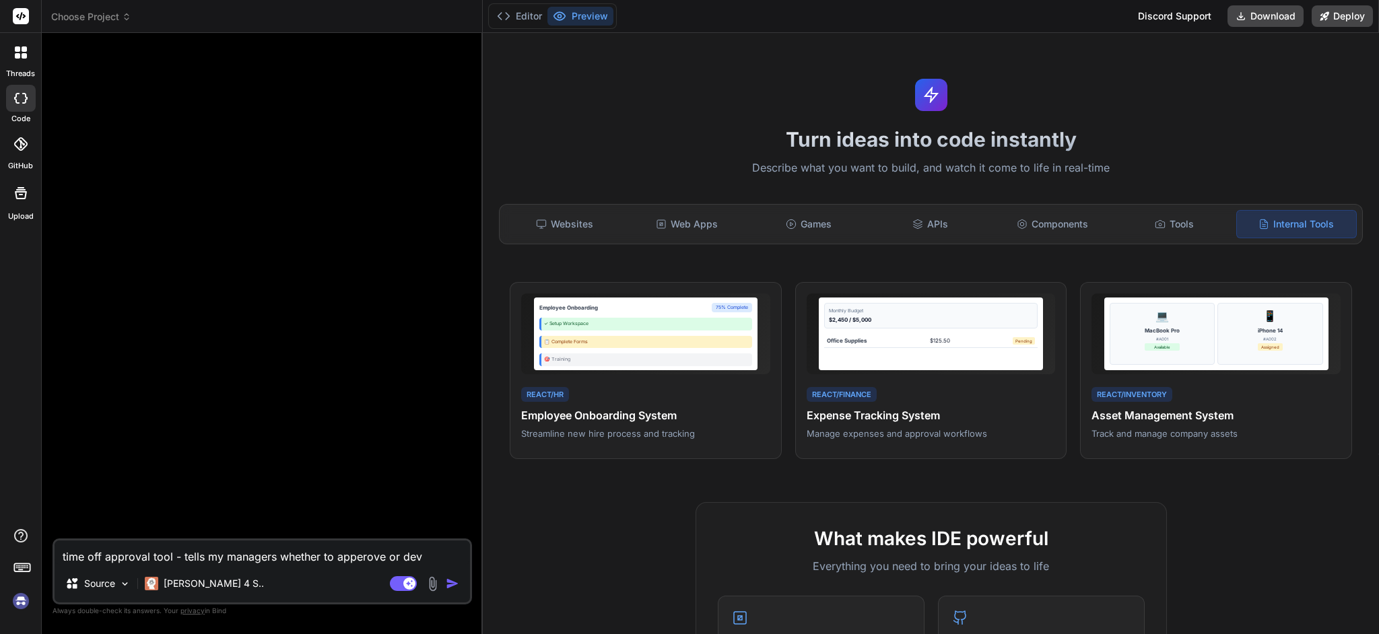
type textarea "x"
type textarea "time off approval tool - tells my managers whether to apperove or den"
type textarea "x"
type textarea "time off approval tool - tells my managers whether to apperove or deny"
type textarea "x"
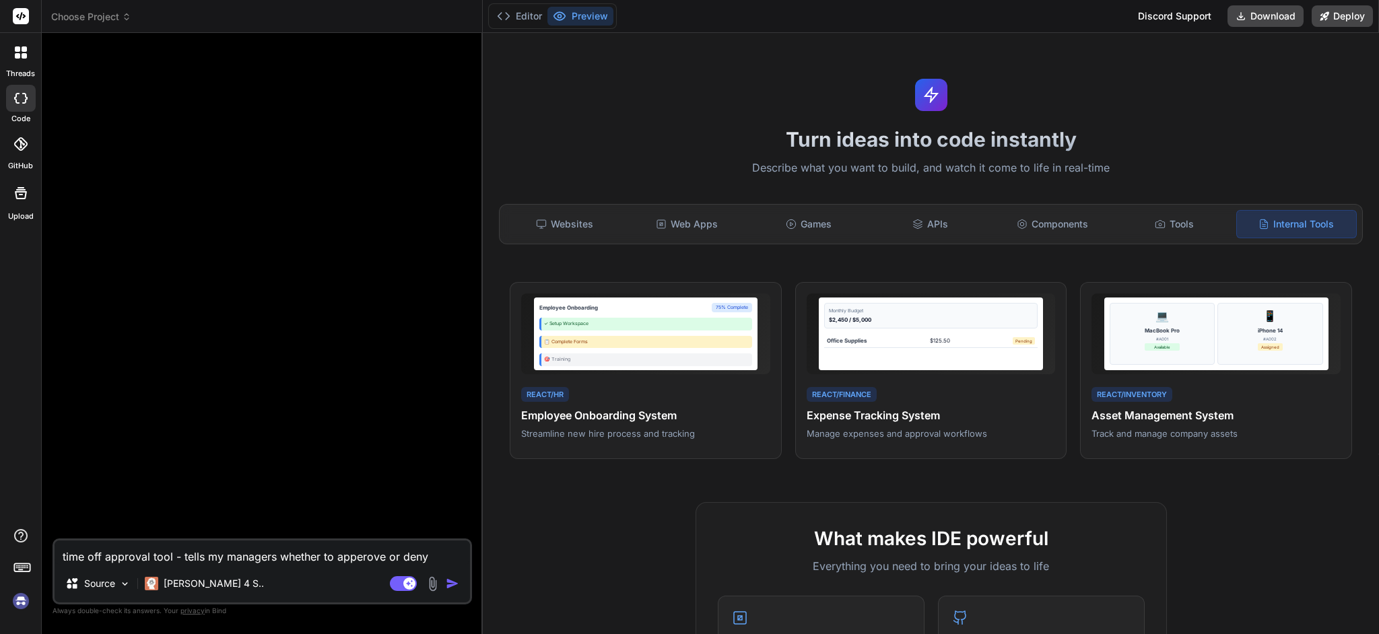
type textarea "time off approval tool - tells my managers whether to apperove or deny"
type textarea "x"
type textarea "time off approval tool - tells my managers whether to apperove or deny t"
type textarea "x"
type textarea "time off approval tool - tells my managers whether to apperove or deny ti"
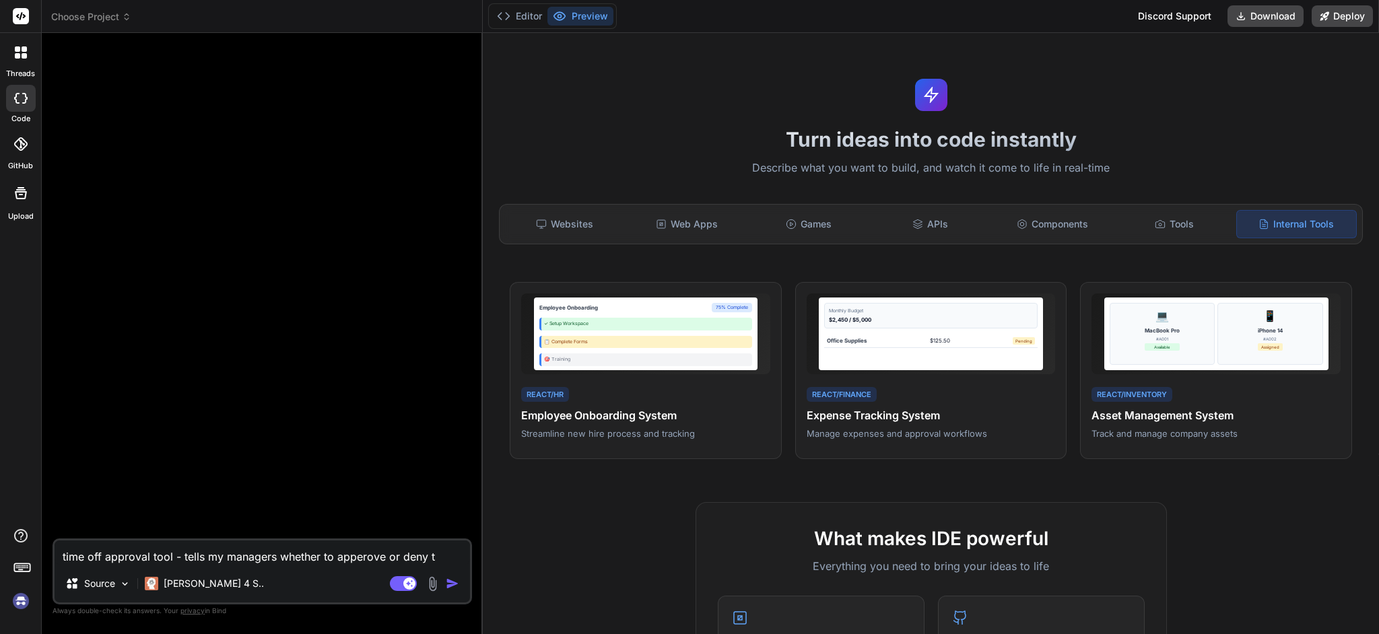
type textarea "x"
type textarea "time off approval tool - tells my managers whether to apperove or deny tim"
type textarea "x"
type textarea "time off approval tool - tells my managers whether to apperove or deny time"
type textarea "x"
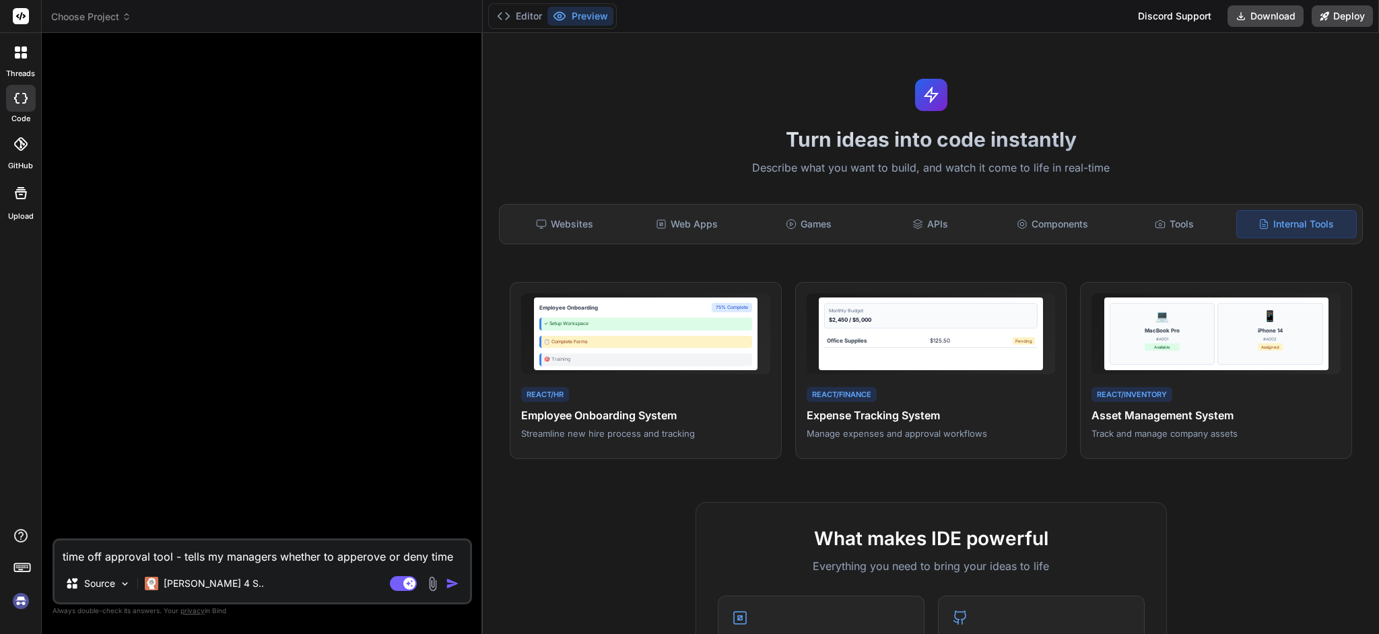
type textarea "time off approval tool - tells my managers whether to apperove or deny time"
type textarea "x"
type textarea "time off approval tool - tells my managers whether to apperove or deny time o"
type textarea "x"
type textarea "time off approval tool - tells my managers whether to apperove or deny time of"
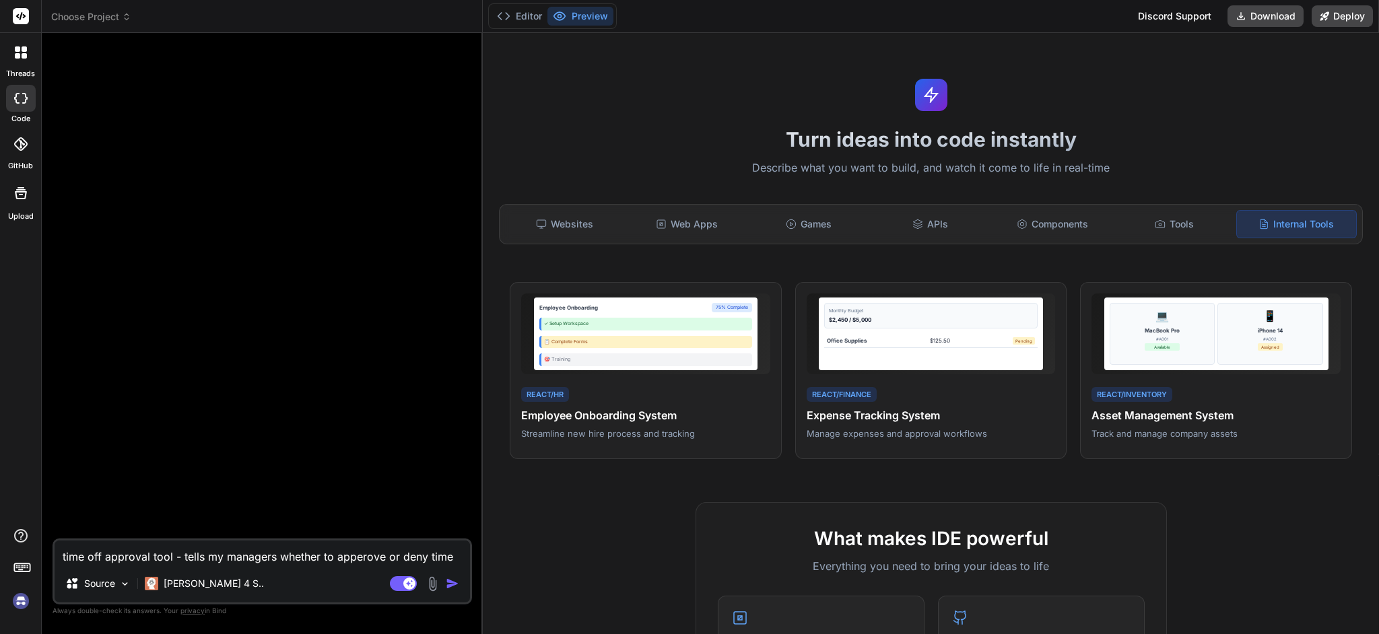
type textarea "x"
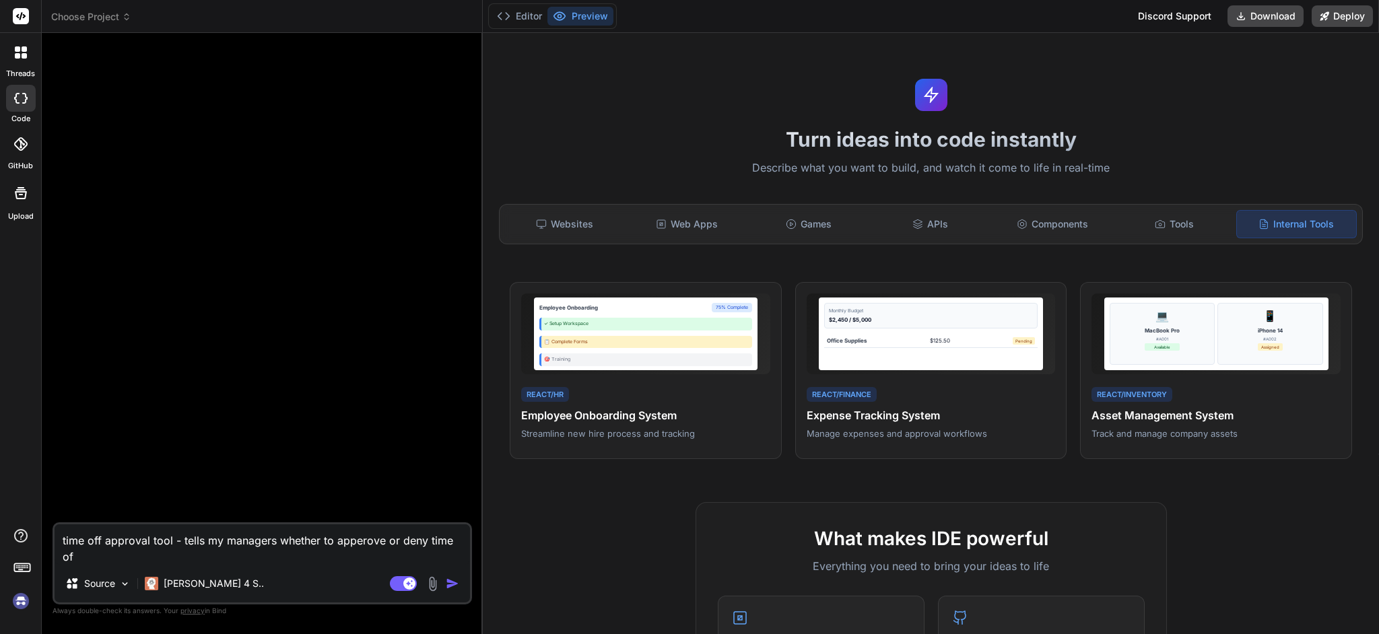
type textarea "time off approval tool - tells my managers whether to apperove or deny time off"
type textarea "x"
type textarea "time off approval tool - tells my managers whether to apperove or deny time off"
click at [454, 589] on img "button" at bounding box center [452, 583] width 13 height 13
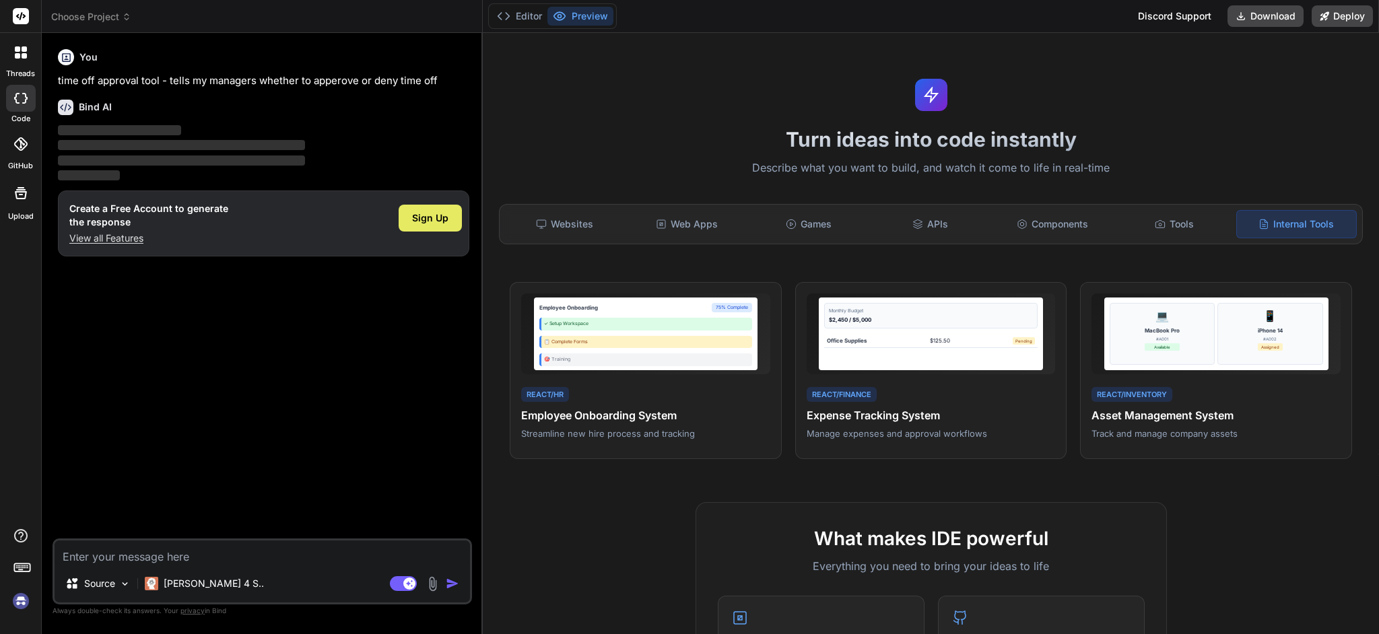
click at [434, 220] on span "Sign Up" at bounding box center [430, 217] width 36 height 13
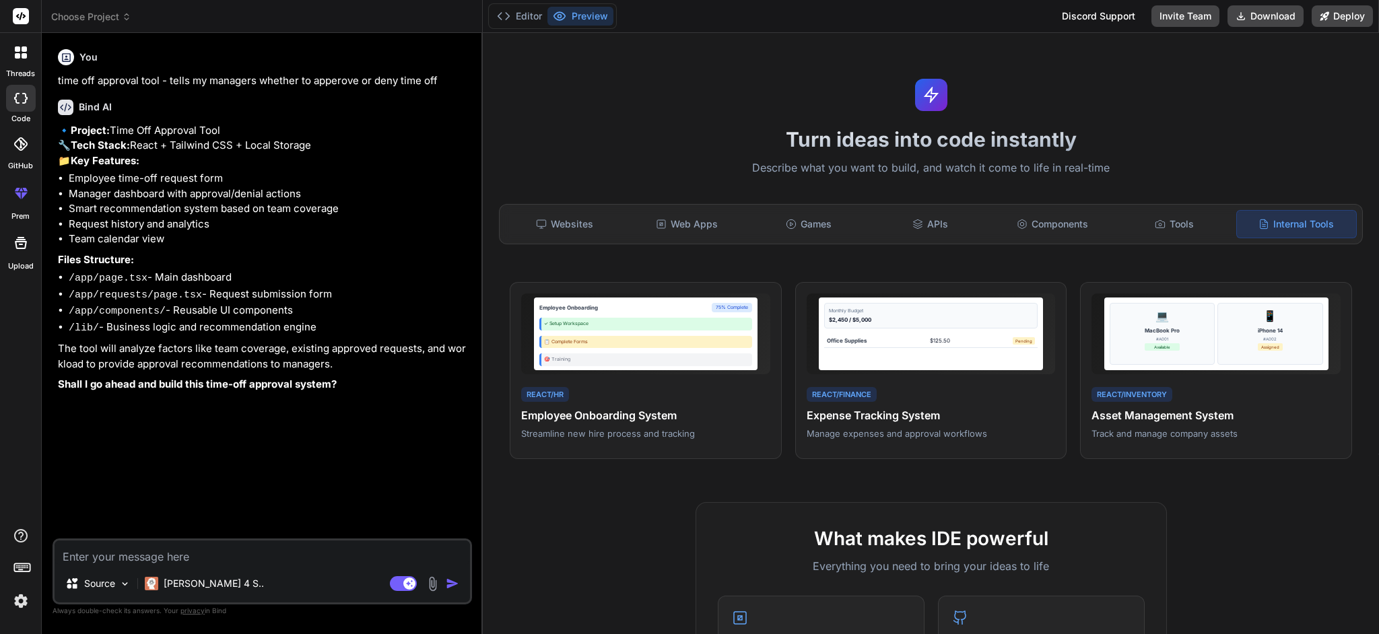
type textarea "x"
click at [215, 553] on textarea at bounding box center [262, 553] width 415 height 24
type textarea "y"
type textarea "x"
type textarea "ye"
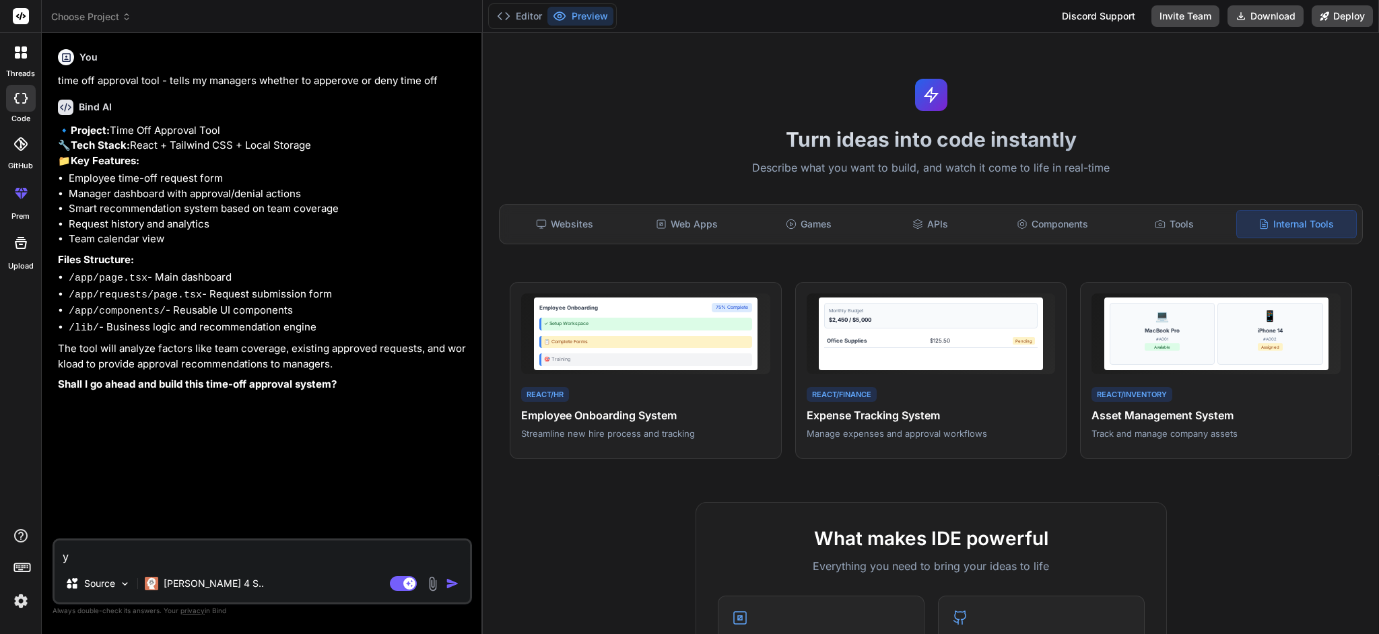
type textarea "x"
type textarea "yes"
type textarea "x"
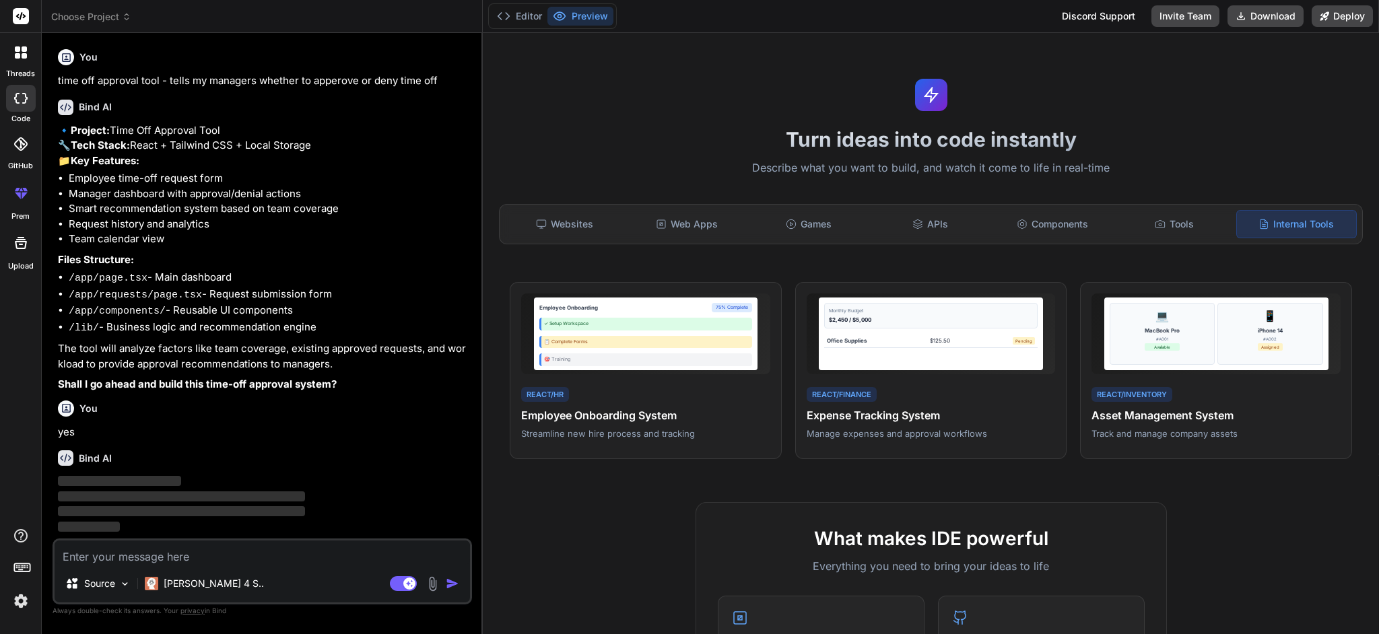
scroll to position [21, 0]
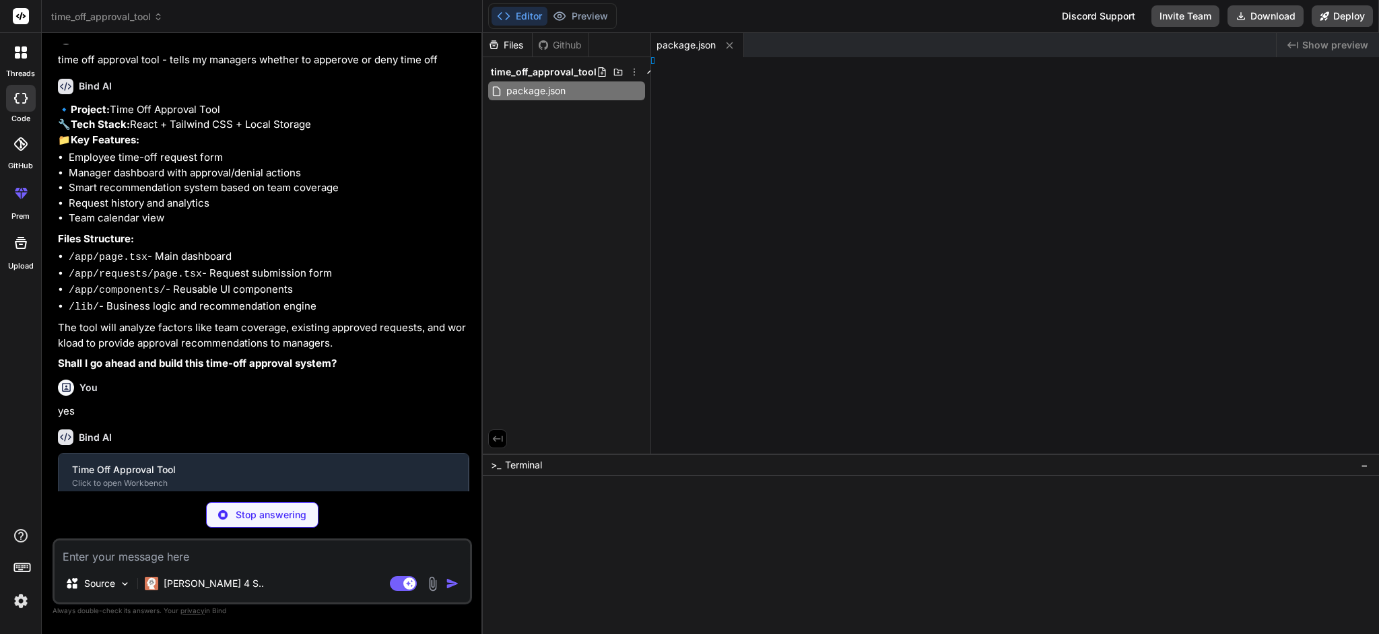
type textarea "x"
type textarea "extConfig"
type textarea "x"
type textarea "}"
type textarea "x"
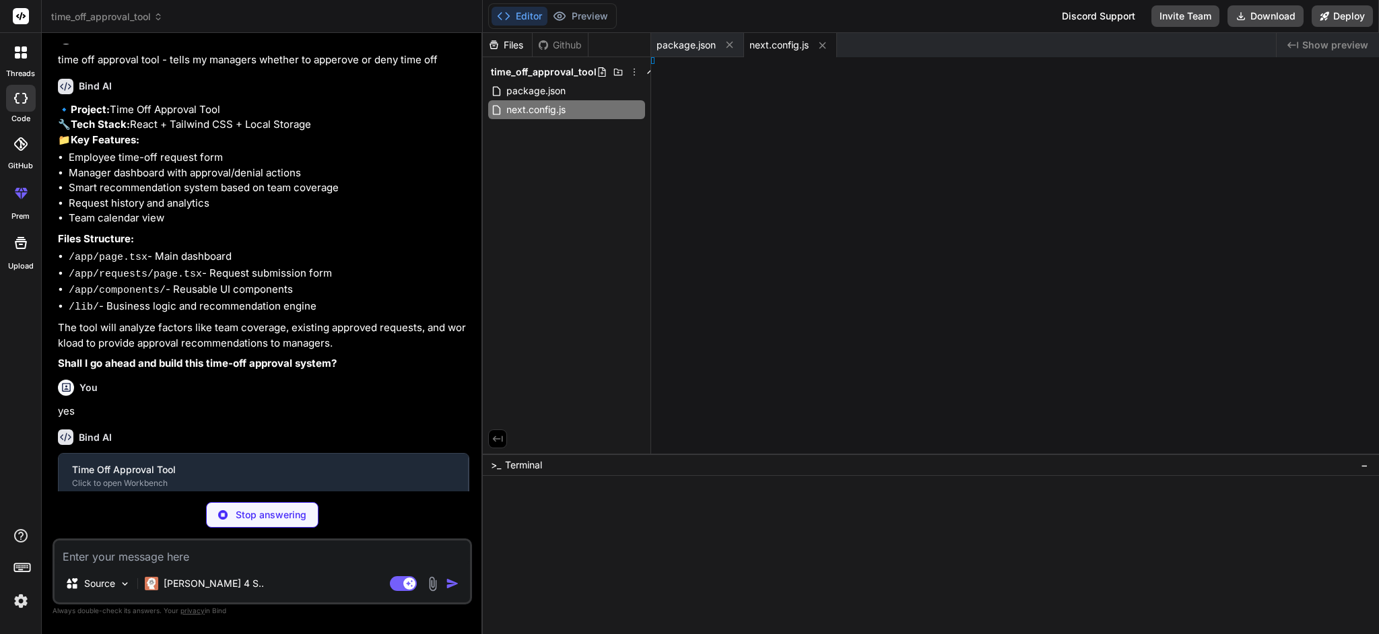
type textarea ", }, }"
type textarea "x"
type textarea "ities;"
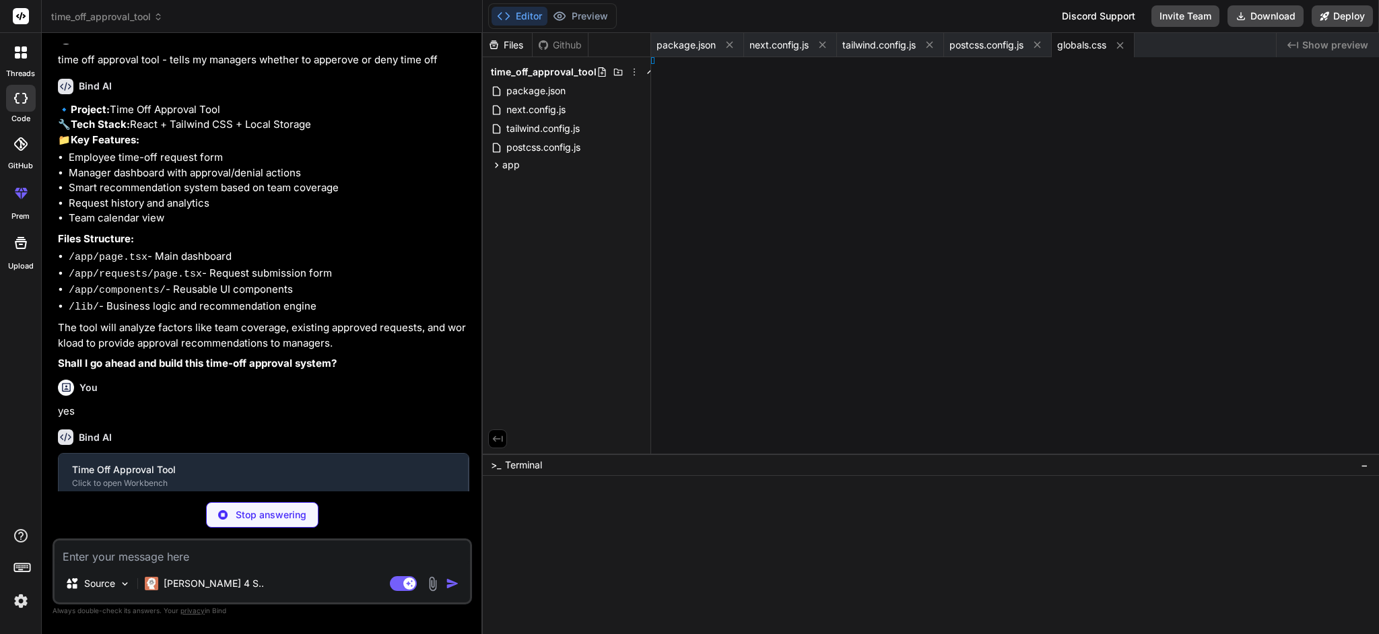
type textarea "x"
type textarea ") }"
type textarea "x"
type textarea "v> ) }"
type textarea "x"
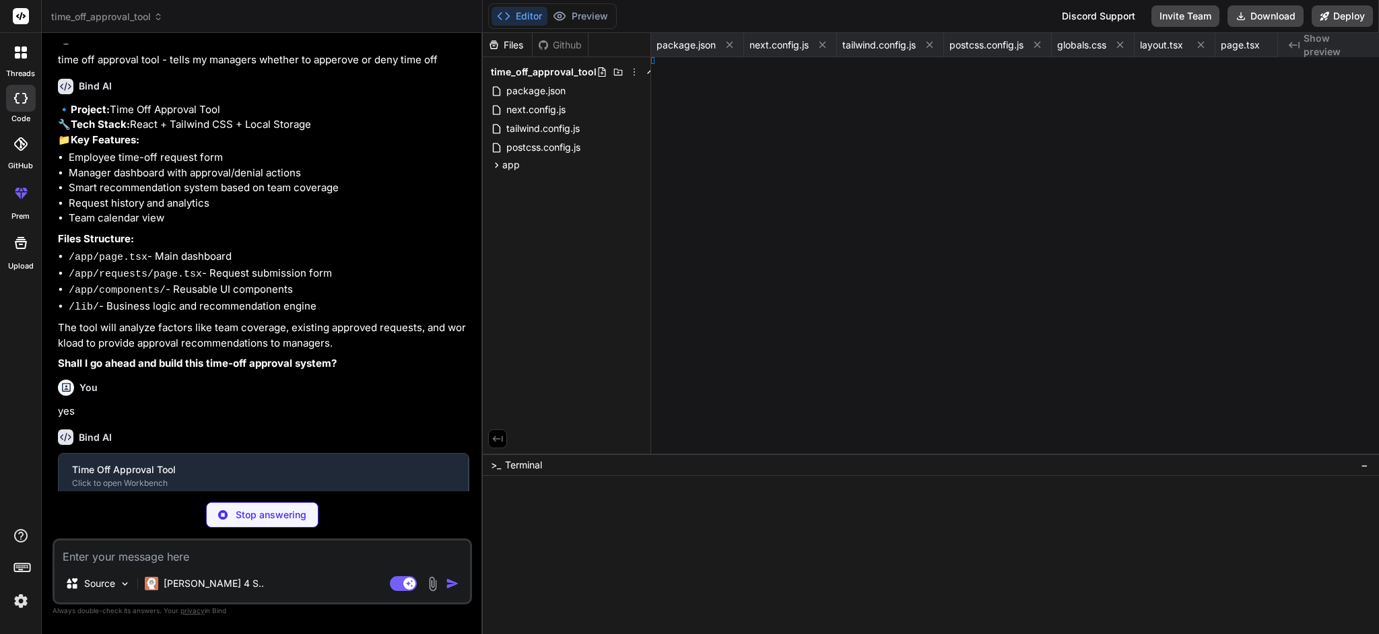
type textarea "x"
type textarea "> ) }"
type textarea "x"
type textarea "er }"
type textarea "x"
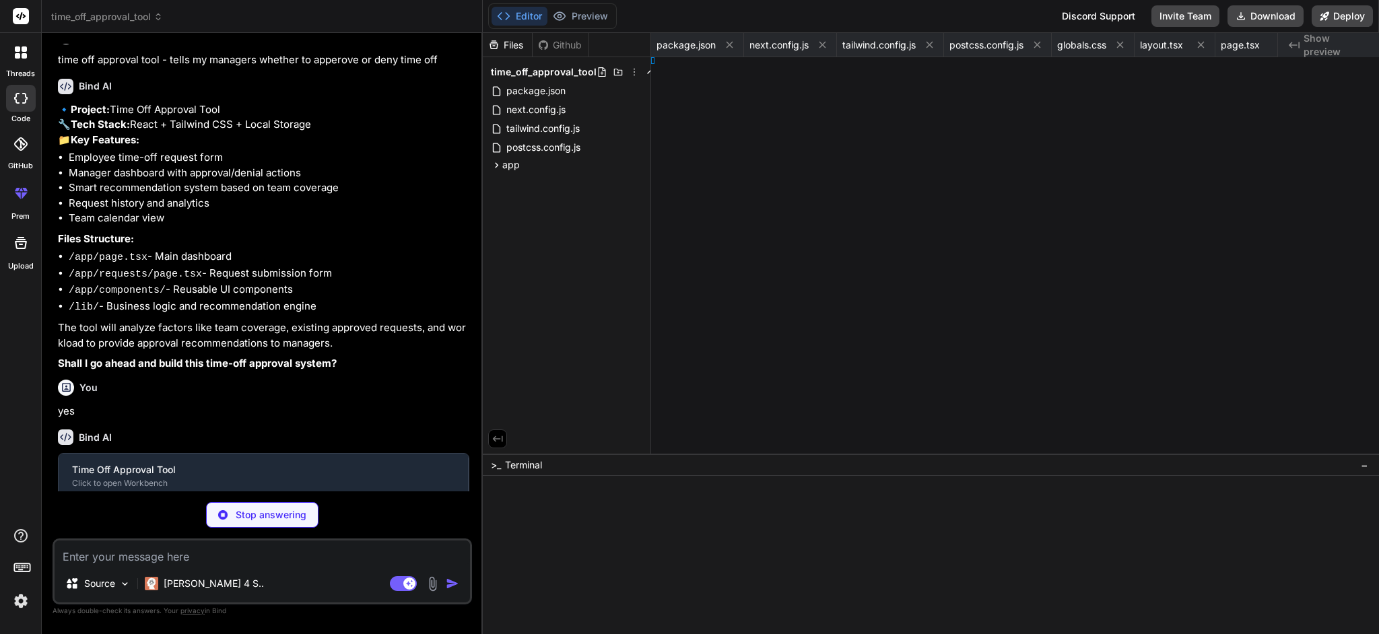
type textarea "uests } }"
type textarea "x"
type textarea "on.' } }"
type textarea "x"
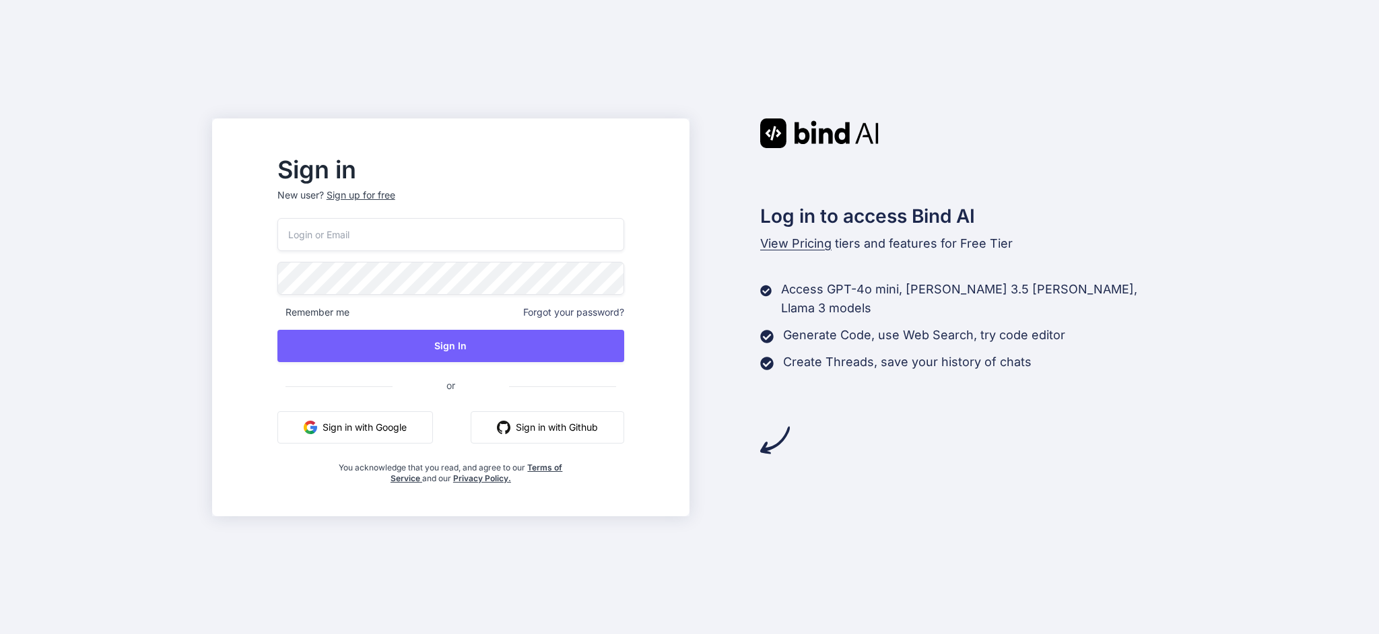
click at [471, 246] on input "email" at bounding box center [450, 234] width 347 height 33
click at [277, 218] on div at bounding box center [277, 218] width 0 height 0
click at [565, 236] on input "email" at bounding box center [450, 234] width 347 height 33
click at [424, 437] on button "Sign in with Google" at bounding box center [355, 427] width 156 height 32
